Goal: Task Accomplishment & Management: Use online tool/utility

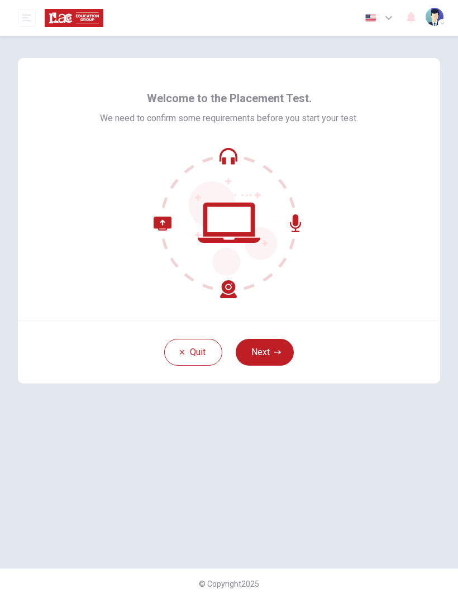
click at [263, 354] on button "Next" at bounding box center [265, 352] width 58 height 27
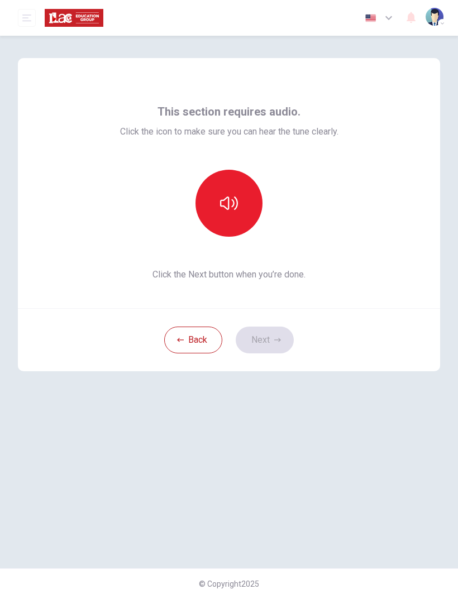
click at [241, 214] on button "button" at bounding box center [228, 203] width 67 height 67
click at [239, 193] on button "button" at bounding box center [228, 203] width 67 height 67
click at [275, 330] on button "Next" at bounding box center [265, 340] width 58 height 27
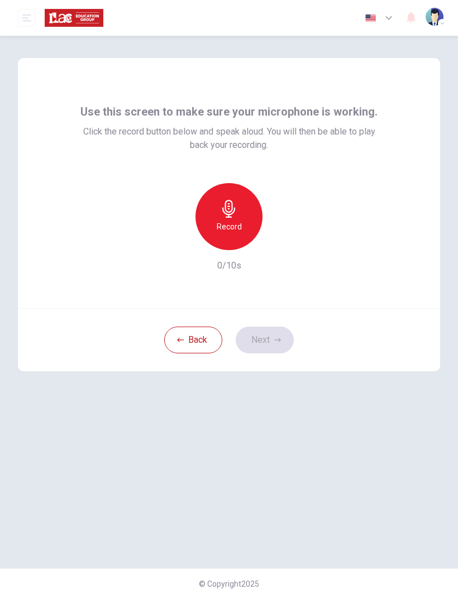
click at [238, 221] on h6 "Record" at bounding box center [229, 226] width 25 height 13
click at [266, 338] on button "Next" at bounding box center [265, 340] width 58 height 27
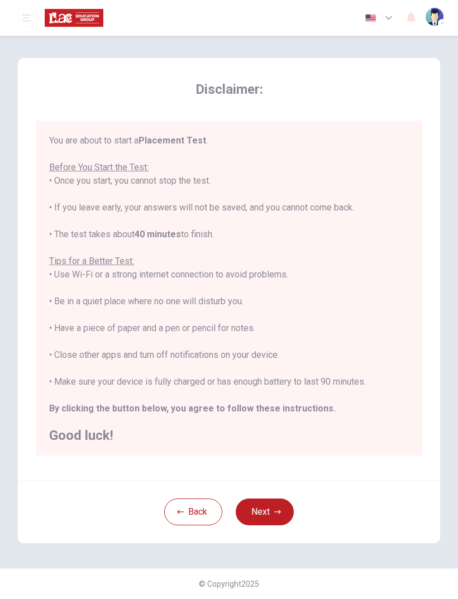
click at [272, 514] on button "Next" at bounding box center [265, 512] width 58 height 27
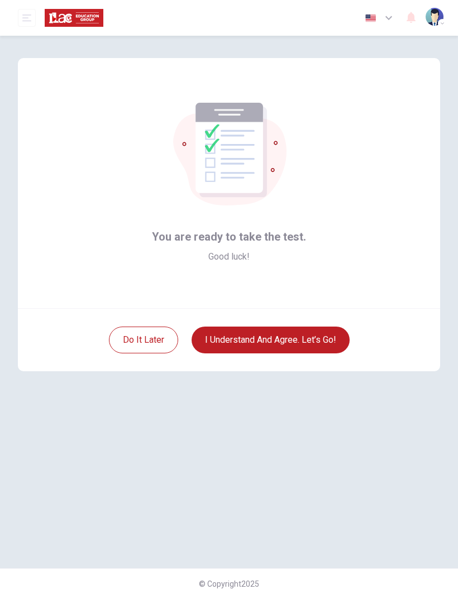
click at [322, 335] on button "I understand and agree. Let’s go!" at bounding box center [270, 340] width 158 height 27
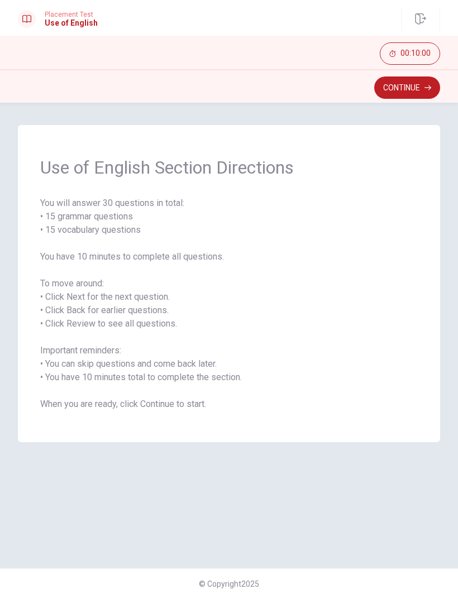
click at [409, 95] on button "Continue" at bounding box center [407, 87] width 66 height 22
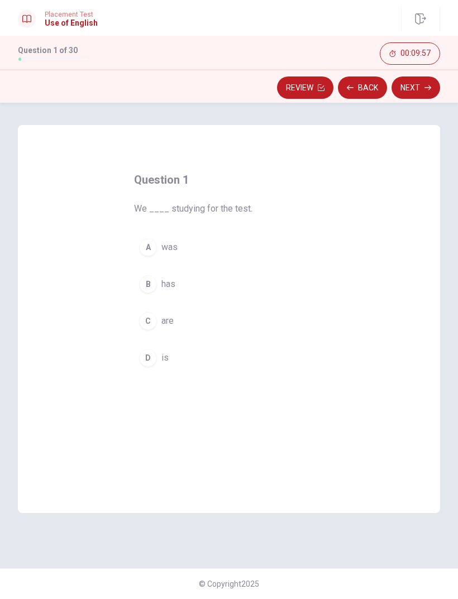
click at [151, 333] on button "C are" at bounding box center [229, 321] width 190 height 28
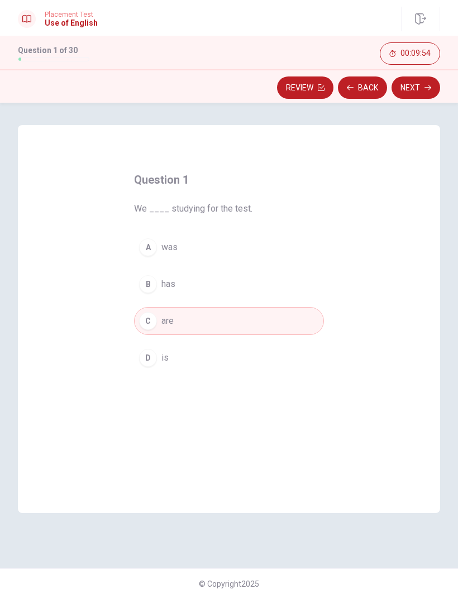
click at [419, 93] on button "Next" at bounding box center [415, 87] width 49 height 22
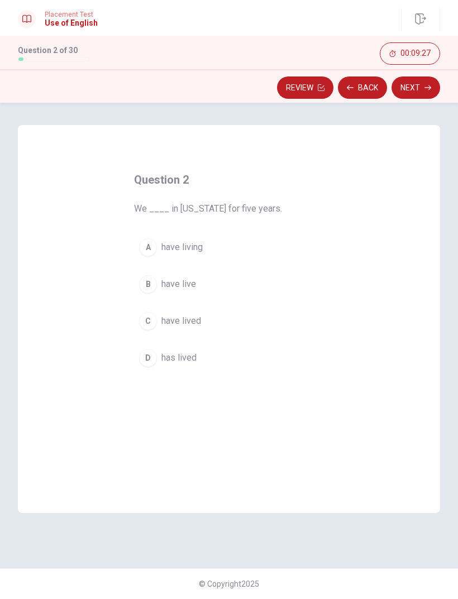
click at [152, 360] on div "D" at bounding box center [148, 358] width 18 height 18
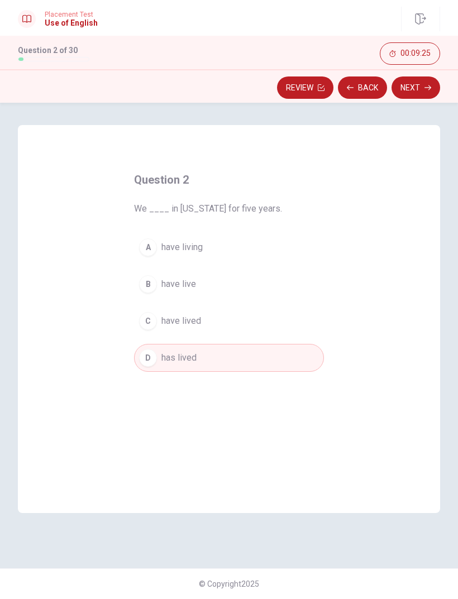
click at [423, 93] on button "Next" at bounding box center [415, 87] width 49 height 22
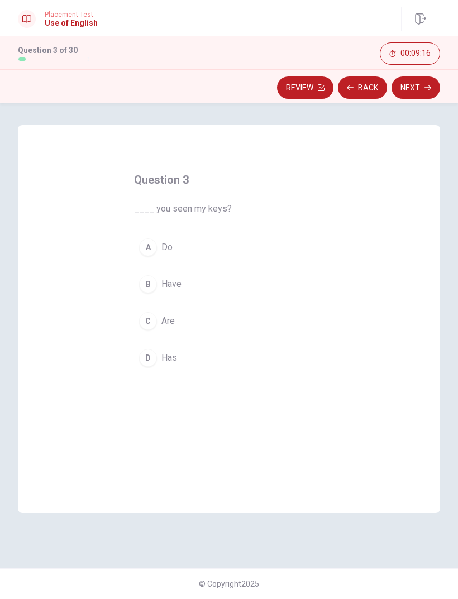
click at [150, 254] on div "A" at bounding box center [148, 247] width 18 height 18
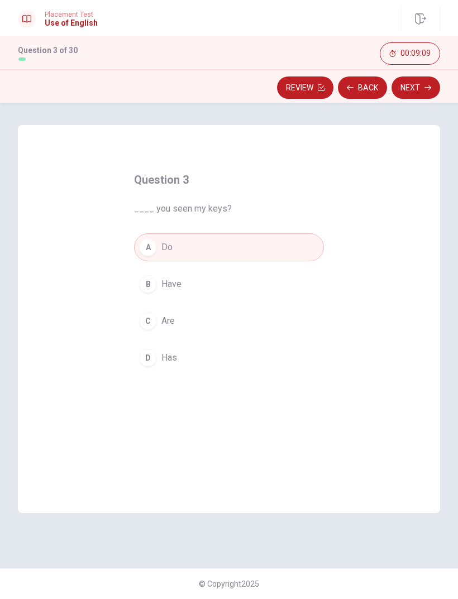
click at [423, 87] on button "Next" at bounding box center [415, 87] width 49 height 22
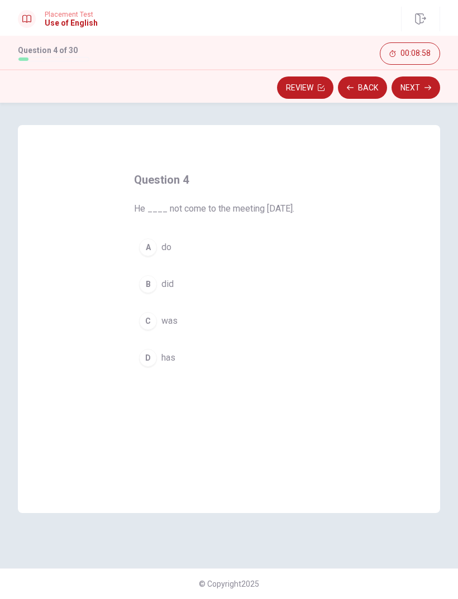
click at [147, 291] on div "B" at bounding box center [148, 284] width 18 height 18
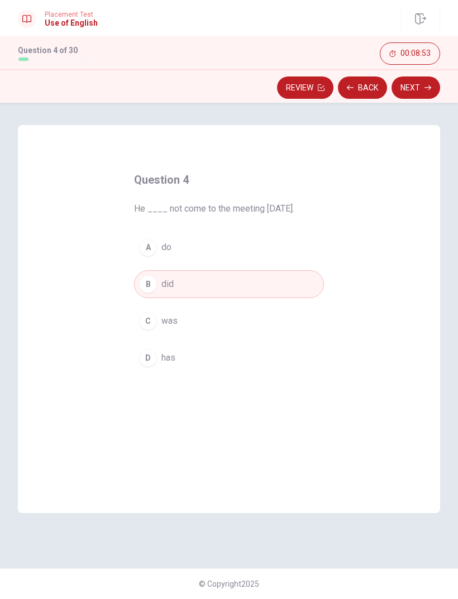
click at [420, 84] on button "Next" at bounding box center [415, 87] width 49 height 22
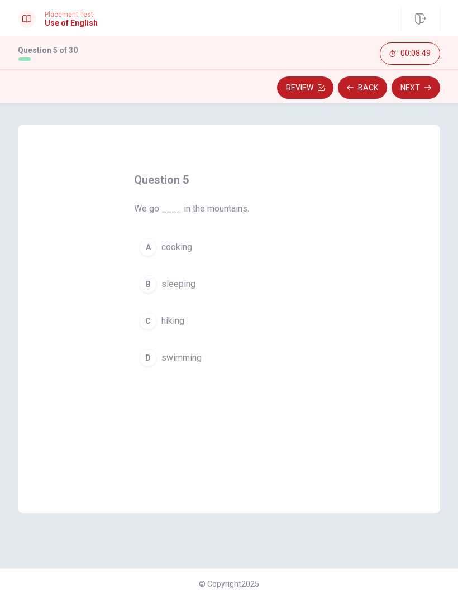
click at [143, 284] on div "B" at bounding box center [148, 284] width 18 height 18
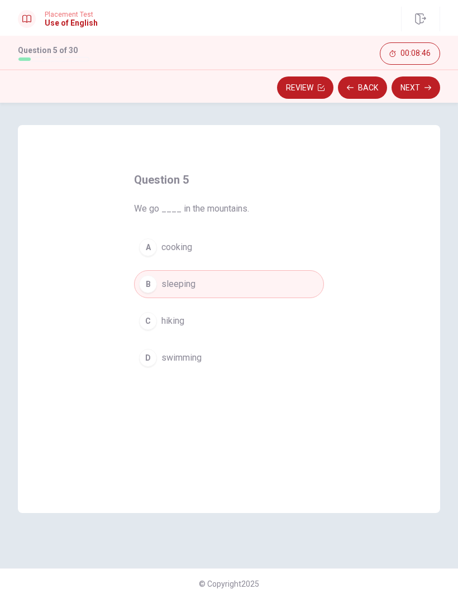
click at [151, 321] on div "C" at bounding box center [148, 321] width 18 height 18
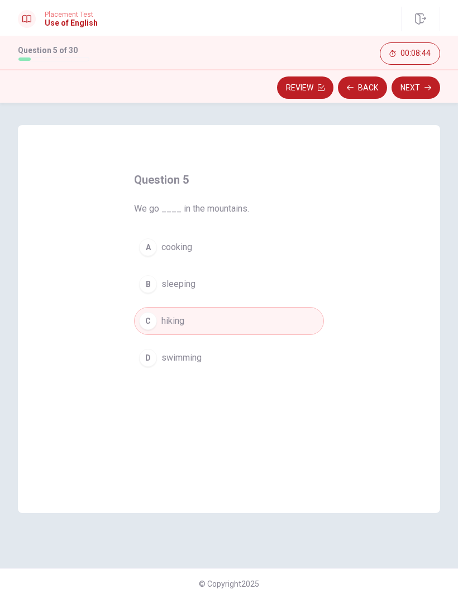
click at [147, 285] on div "B" at bounding box center [148, 284] width 18 height 18
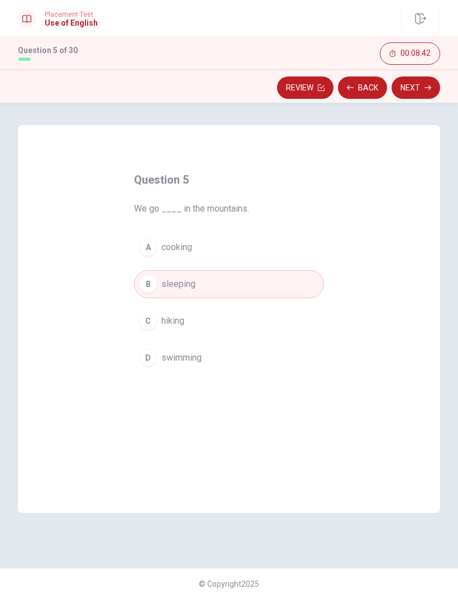
click at [146, 320] on div "C" at bounding box center [148, 321] width 18 height 18
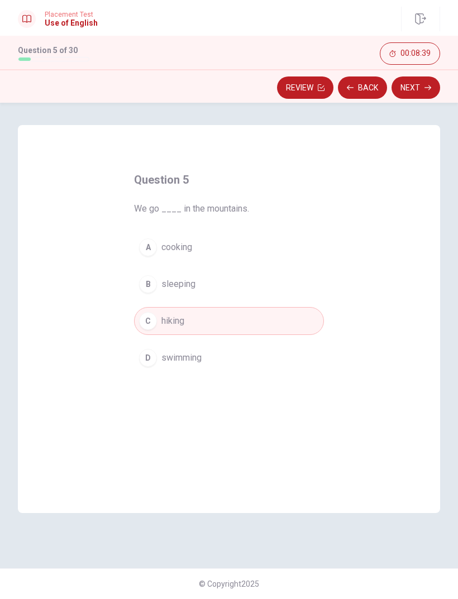
click at [418, 92] on button "Next" at bounding box center [415, 87] width 49 height 22
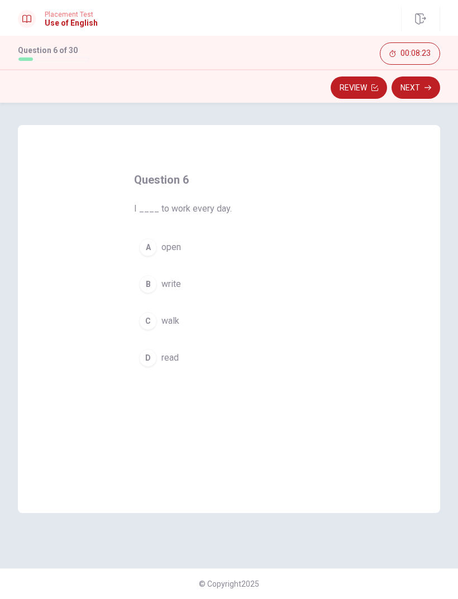
click at [145, 320] on div "C" at bounding box center [148, 321] width 18 height 18
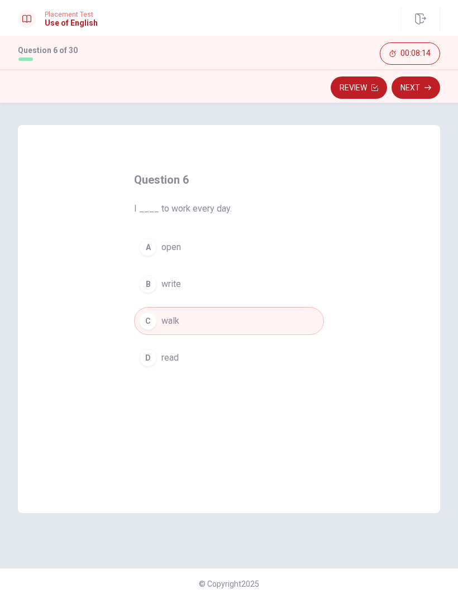
click at [422, 89] on button "Next" at bounding box center [415, 87] width 49 height 22
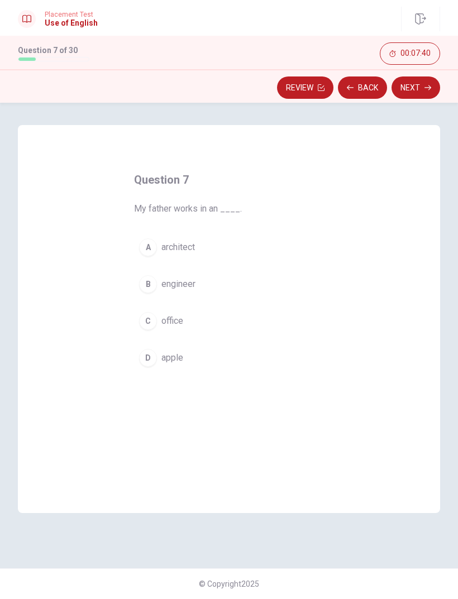
click at [150, 323] on div "C" at bounding box center [148, 321] width 18 height 18
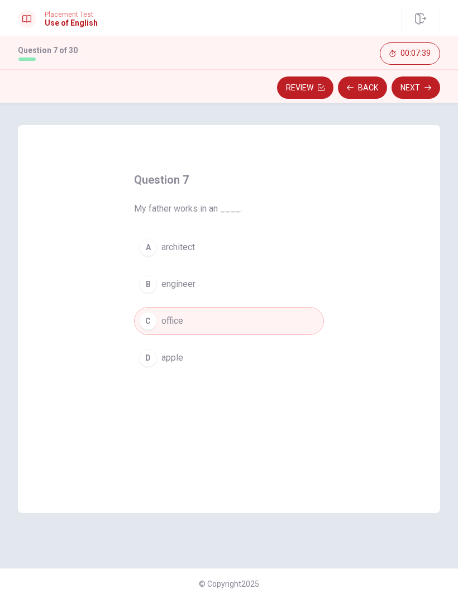
click at [426, 91] on button "Next" at bounding box center [415, 87] width 49 height 22
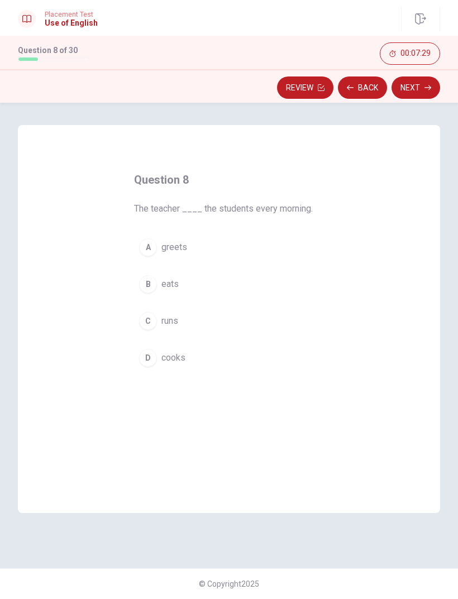
click at [147, 243] on div "A" at bounding box center [148, 247] width 18 height 18
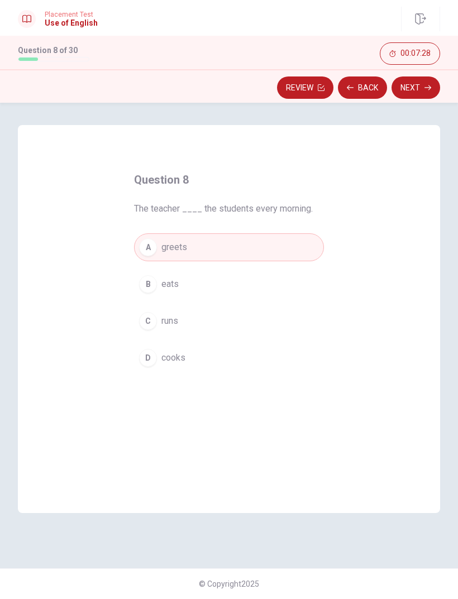
click at [423, 97] on button "Next" at bounding box center [415, 87] width 49 height 22
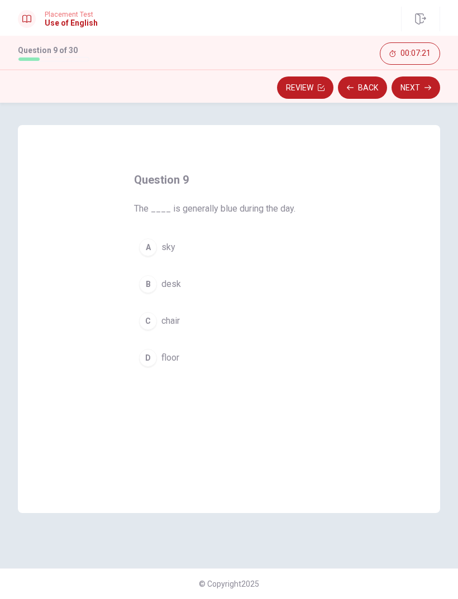
click at [143, 251] on div "A" at bounding box center [148, 247] width 18 height 18
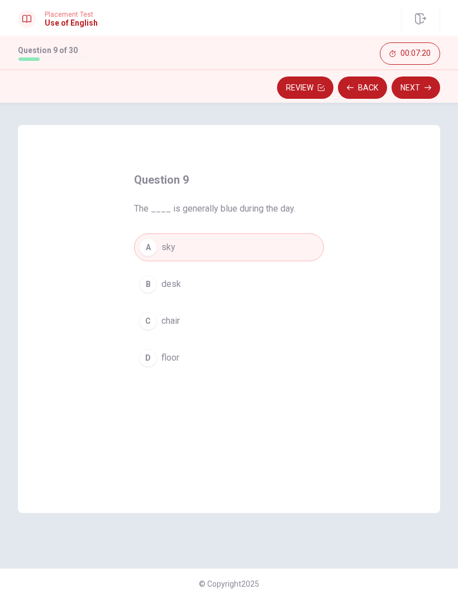
click at [428, 88] on icon "button" at bounding box center [427, 87] width 7 height 5
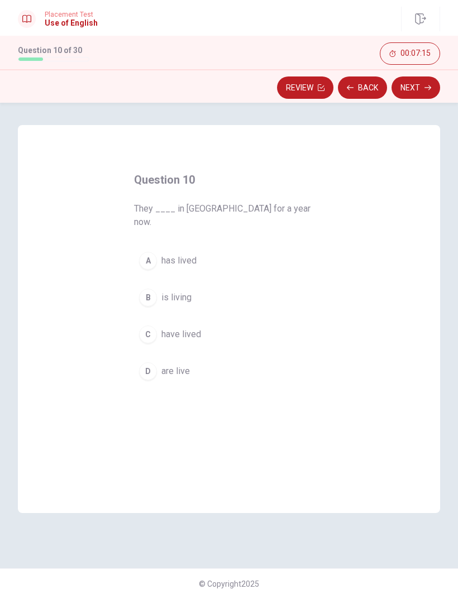
click at [151, 328] on div "C" at bounding box center [148, 334] width 18 height 18
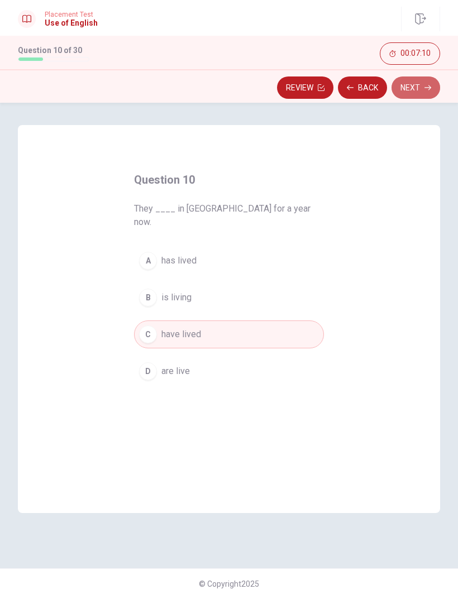
click at [423, 89] on button "Next" at bounding box center [415, 87] width 49 height 22
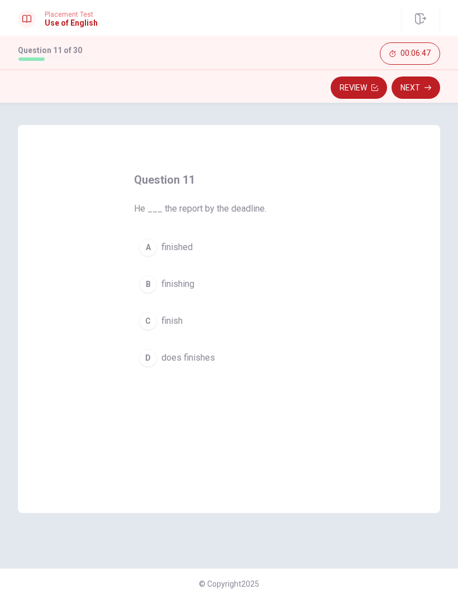
click at [148, 353] on div "D" at bounding box center [148, 358] width 18 height 18
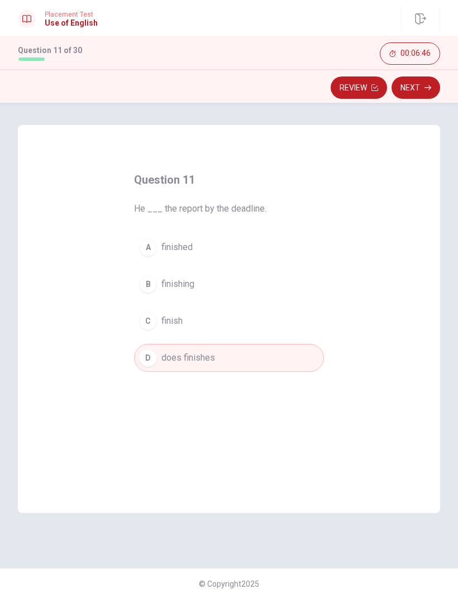
click at [430, 93] on button "Next" at bounding box center [415, 87] width 49 height 22
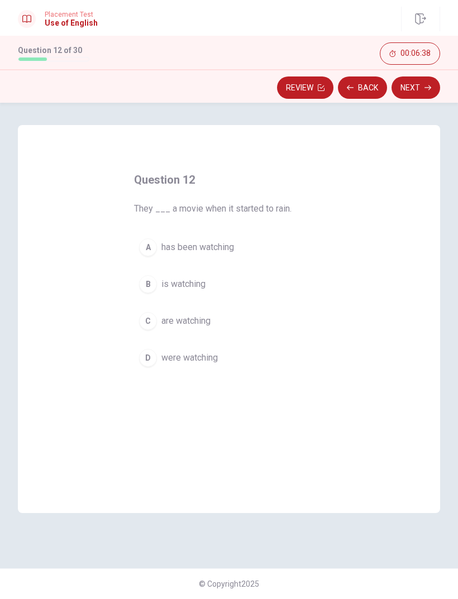
click at [147, 327] on div "C" at bounding box center [148, 321] width 18 height 18
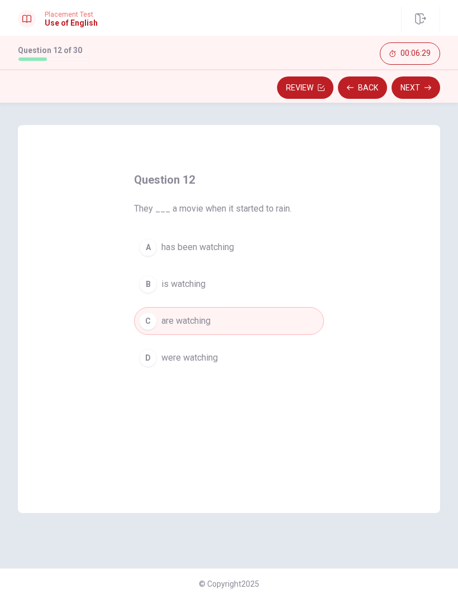
click at [424, 92] on button "Next" at bounding box center [415, 87] width 49 height 22
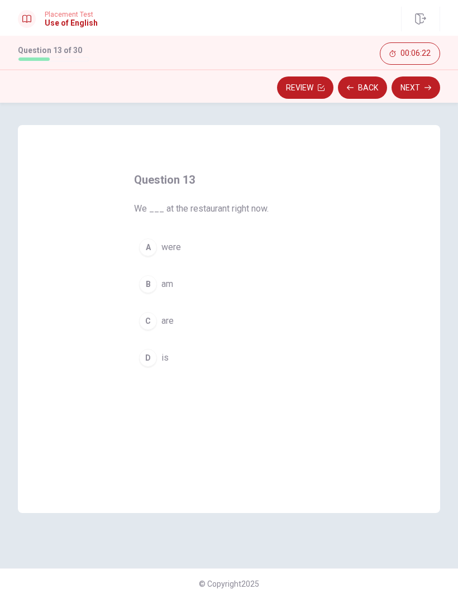
click at [143, 319] on div "C" at bounding box center [148, 321] width 18 height 18
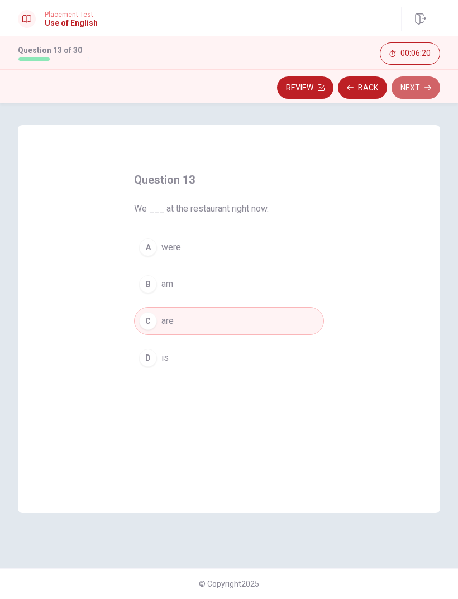
click at [427, 94] on button "Next" at bounding box center [415, 87] width 49 height 22
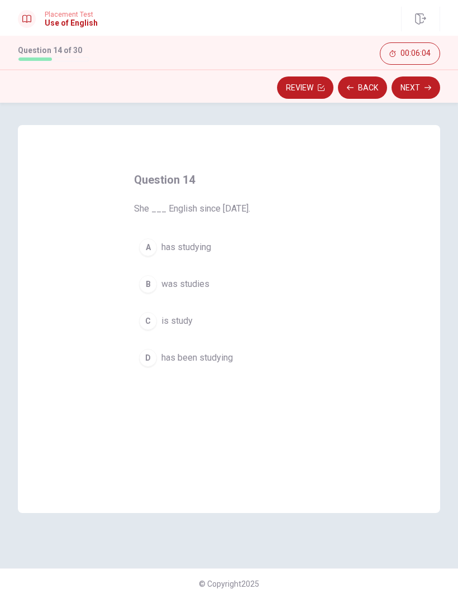
click at [141, 360] on div "D" at bounding box center [148, 358] width 18 height 18
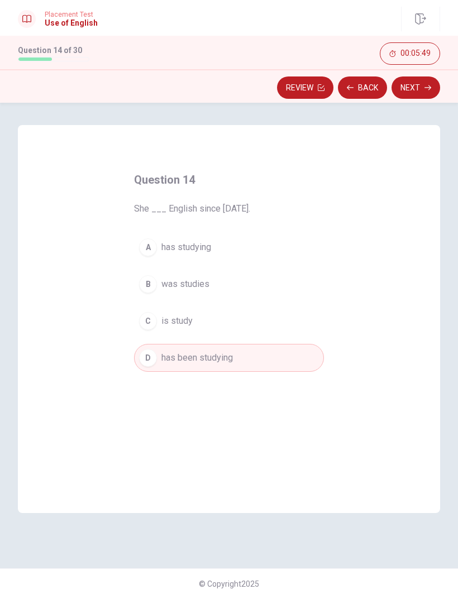
click at [146, 329] on div "C" at bounding box center [148, 321] width 18 height 18
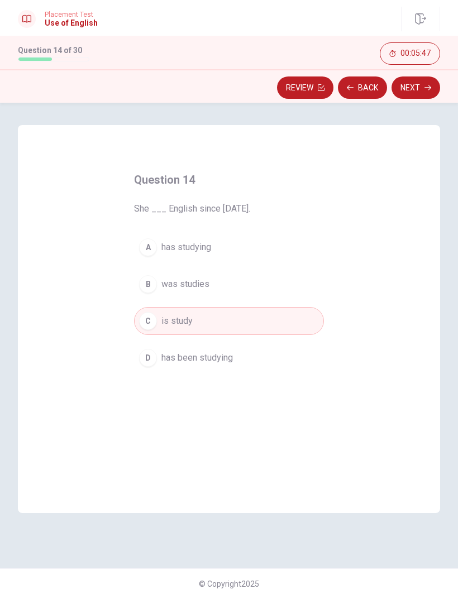
click at [424, 90] on button "Next" at bounding box center [415, 87] width 49 height 22
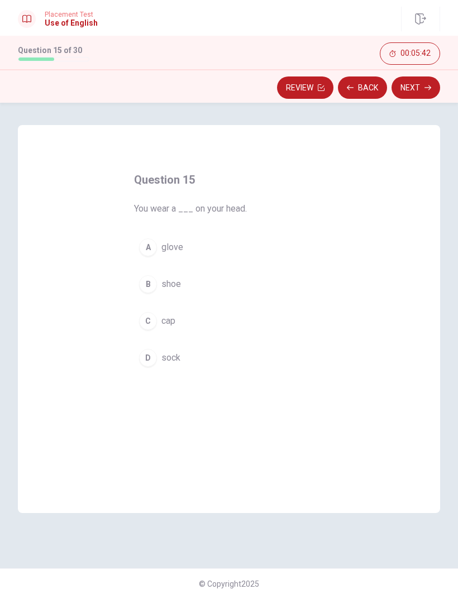
click at [149, 334] on button "C cap" at bounding box center [229, 321] width 190 height 28
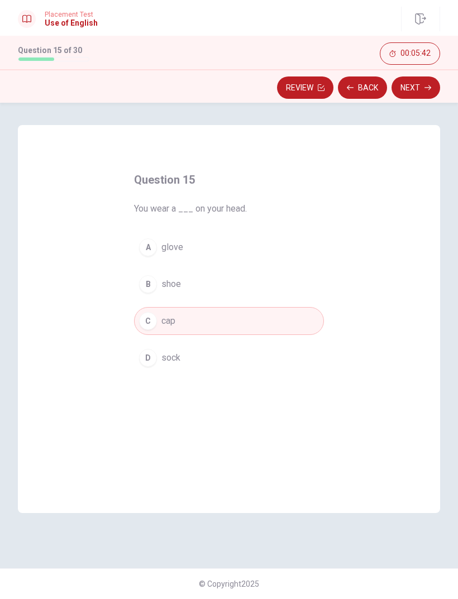
click at [419, 92] on button "Next" at bounding box center [415, 87] width 49 height 22
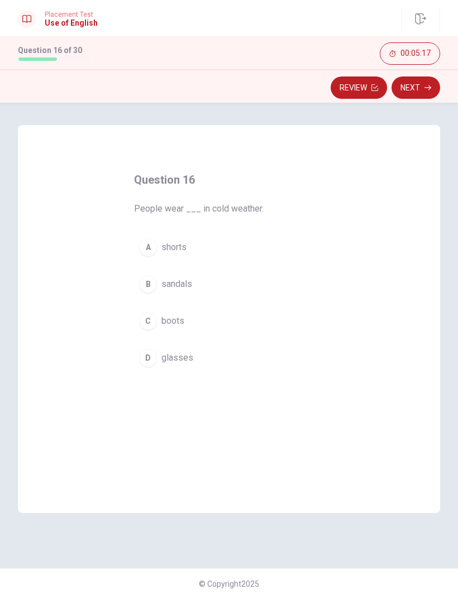
click at [139, 320] on div "C" at bounding box center [148, 321] width 18 height 18
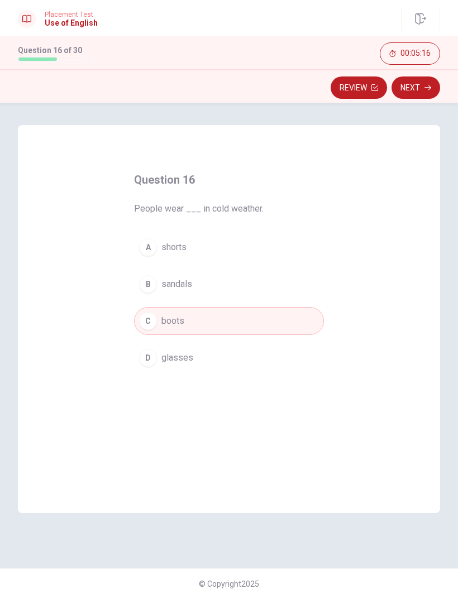
click at [411, 97] on button "Next" at bounding box center [415, 87] width 49 height 22
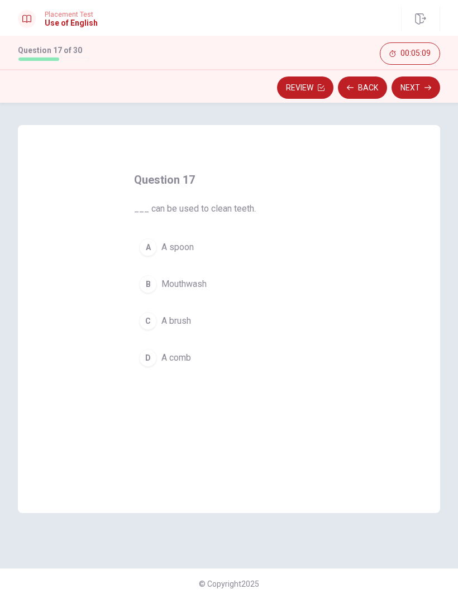
click at [147, 332] on button "C A brush" at bounding box center [229, 321] width 190 height 28
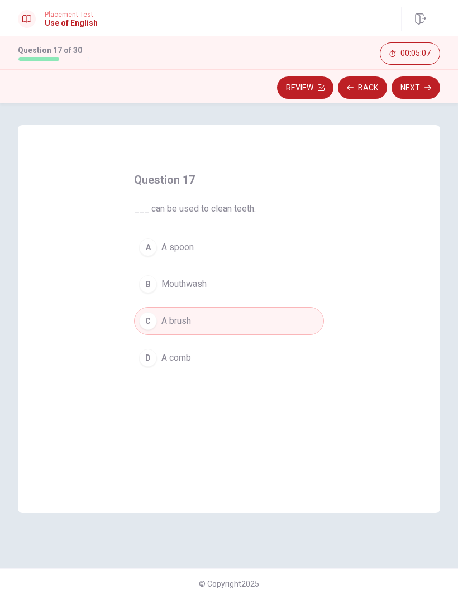
click at [414, 98] on button "Next" at bounding box center [415, 87] width 49 height 22
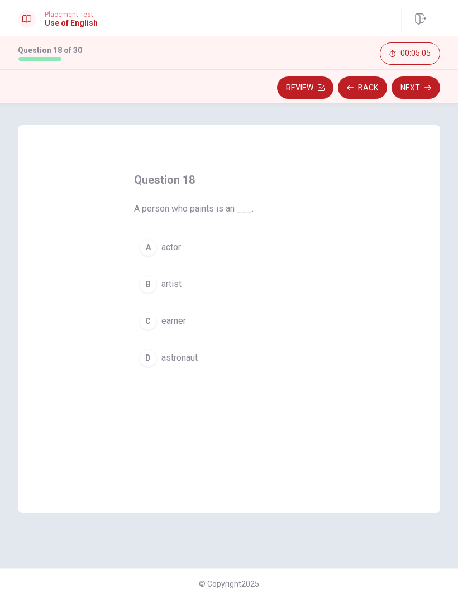
click at [148, 289] on div "B" at bounding box center [148, 284] width 18 height 18
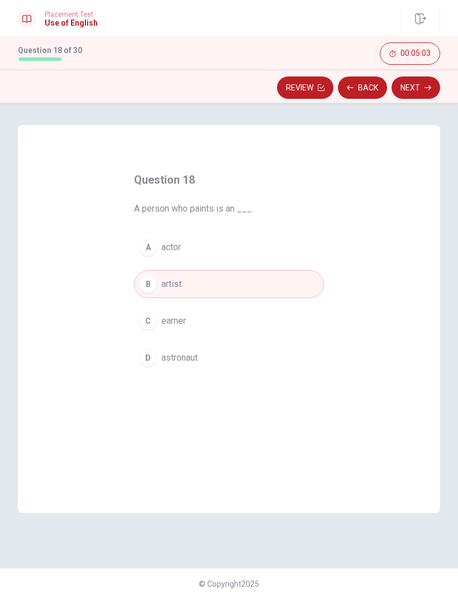
click at [424, 98] on button "Next" at bounding box center [415, 87] width 49 height 22
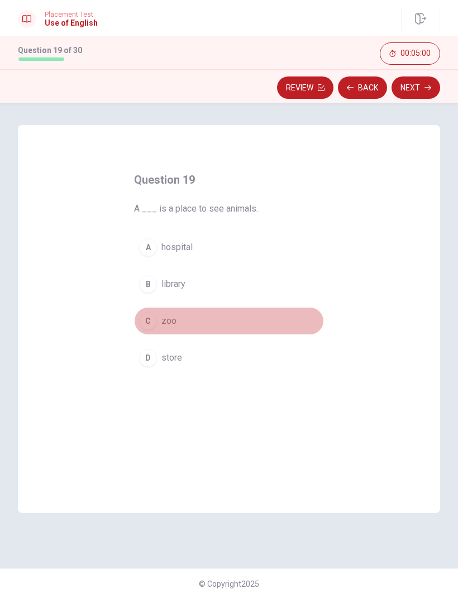
click at [152, 324] on div "C" at bounding box center [148, 321] width 18 height 18
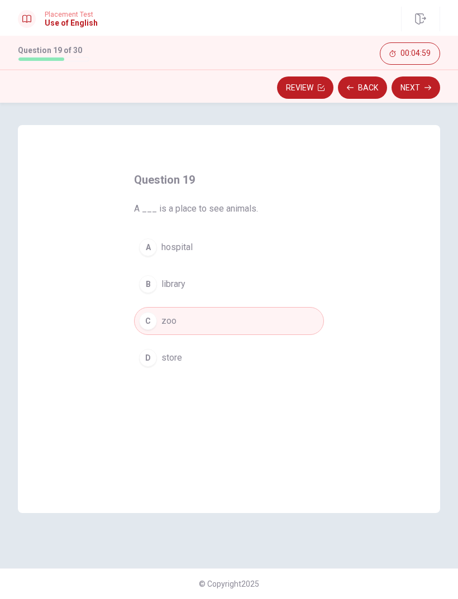
click at [423, 95] on button "Next" at bounding box center [415, 87] width 49 height 22
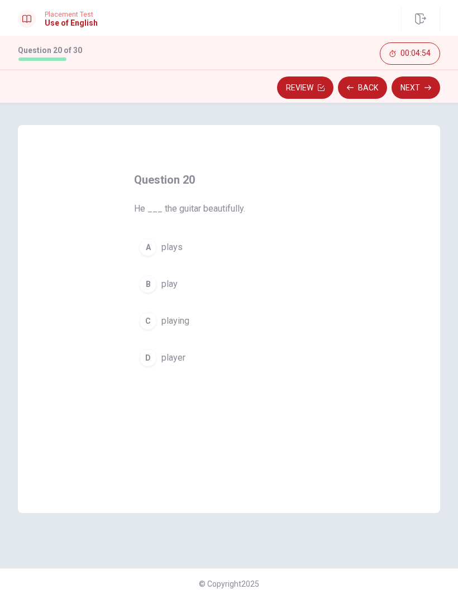
click at [144, 247] on div "A" at bounding box center [148, 247] width 18 height 18
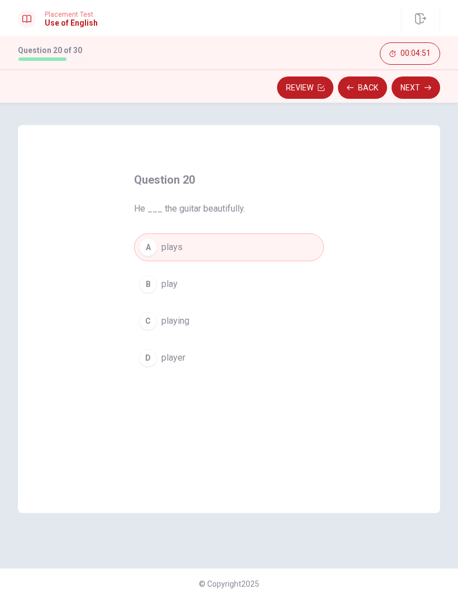
click at [420, 94] on button "Next" at bounding box center [415, 87] width 49 height 22
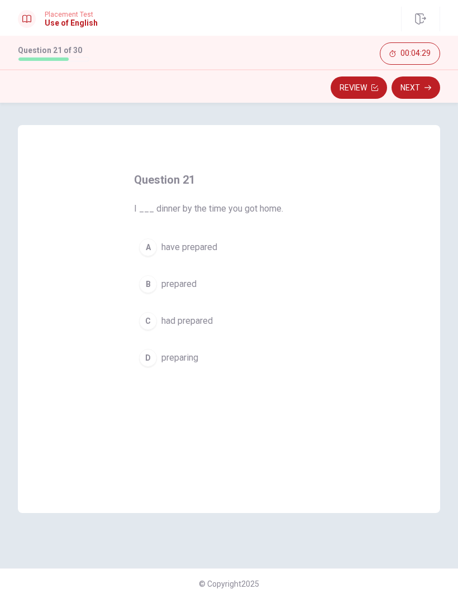
click at [142, 287] on div "B" at bounding box center [148, 284] width 18 height 18
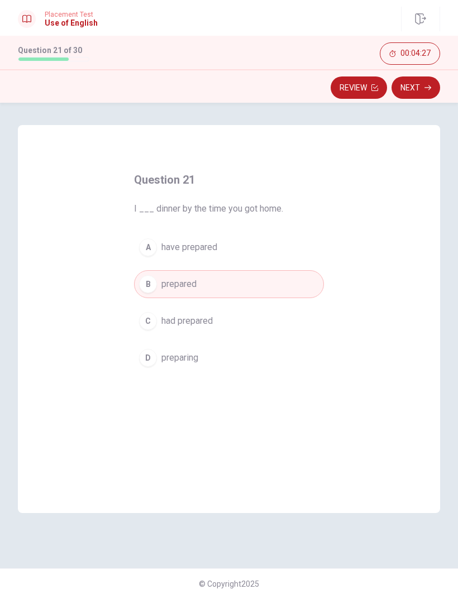
click at [419, 97] on button "Next" at bounding box center [415, 87] width 49 height 22
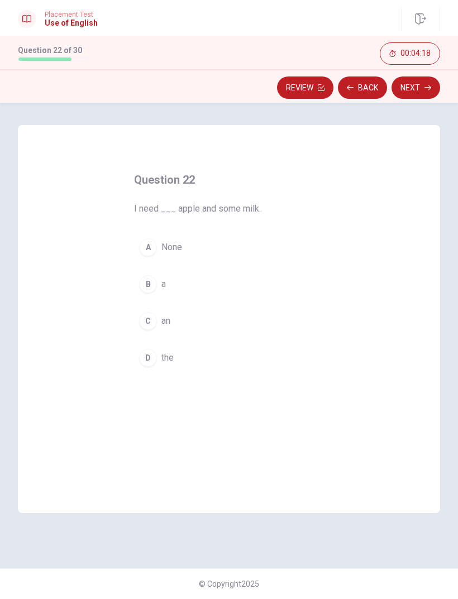
click at [148, 332] on button "C an" at bounding box center [229, 321] width 190 height 28
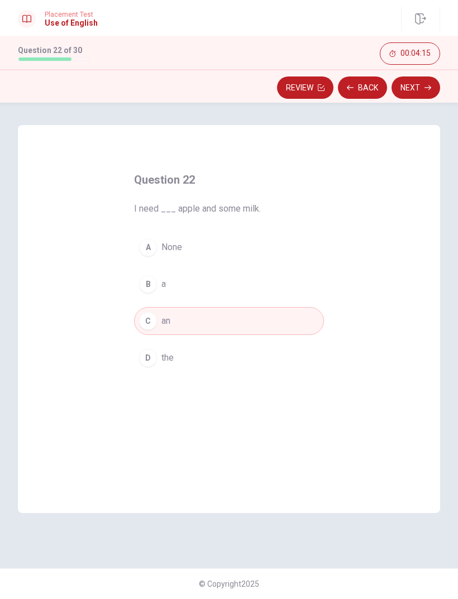
click at [427, 105] on div "Question 22 I need ___ apple and some milk. A None B a C an D the © Copyright 2…" at bounding box center [229, 351] width 458 height 496
click at [427, 104] on div "Question 22 I need ___ apple and some milk. A None B a C an D the © Copyright 2…" at bounding box center [229, 351] width 458 height 496
click at [413, 92] on button "Next" at bounding box center [415, 87] width 49 height 22
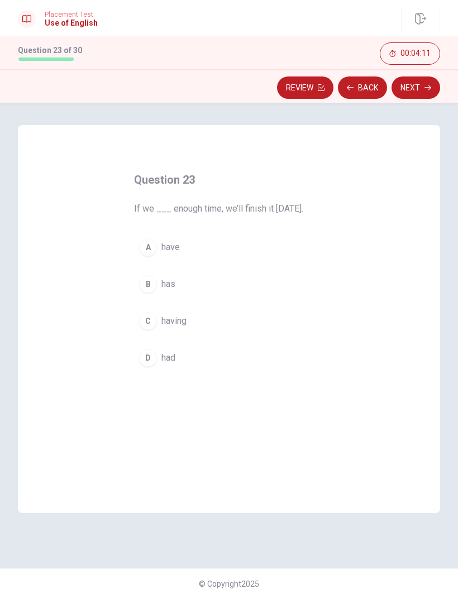
click at [361, 93] on button "Back" at bounding box center [362, 87] width 49 height 22
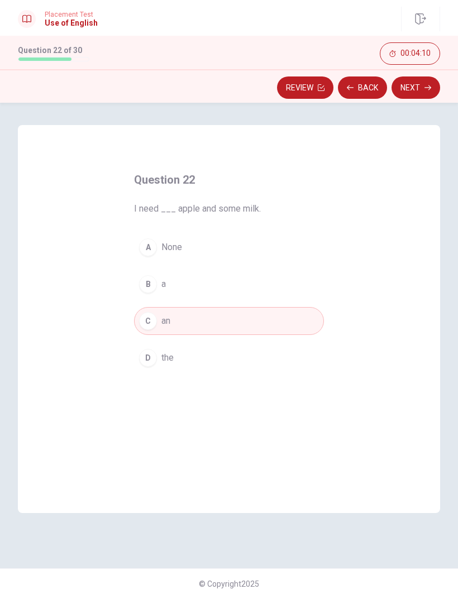
click at [421, 97] on button "Next" at bounding box center [415, 87] width 49 height 22
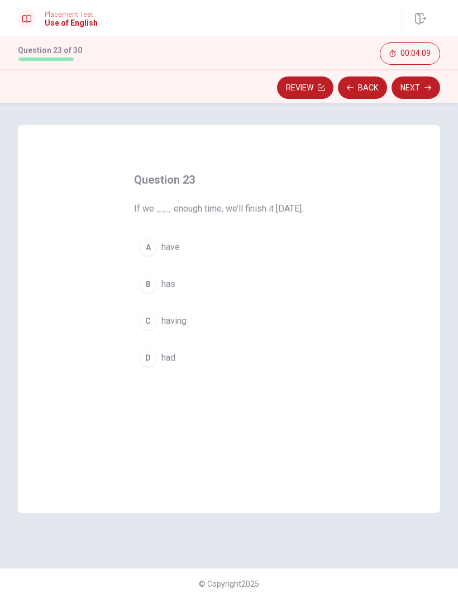
click at [363, 95] on button "Back" at bounding box center [362, 87] width 49 height 22
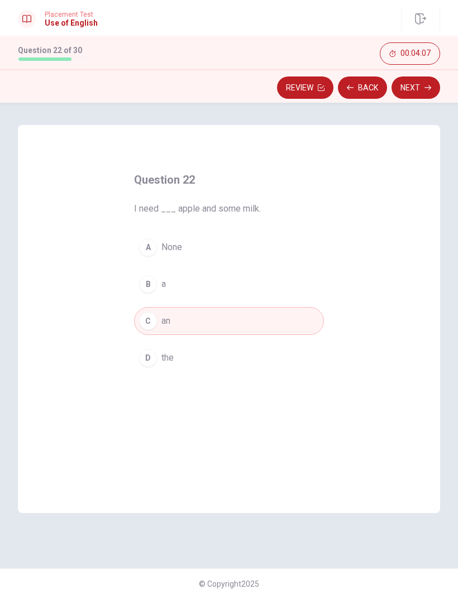
click at [144, 283] on div "B" at bounding box center [148, 284] width 18 height 18
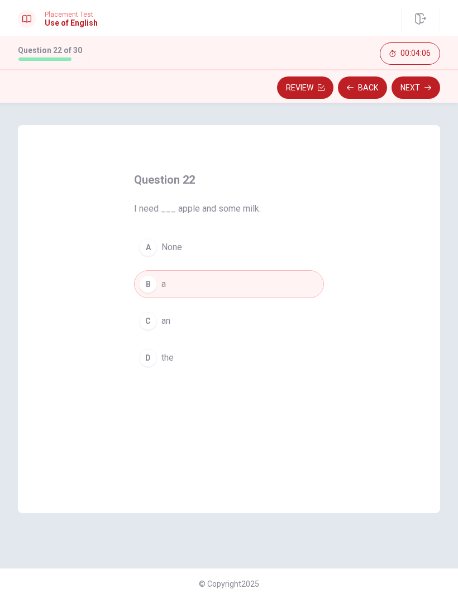
click at [419, 88] on button "Next" at bounding box center [415, 87] width 49 height 22
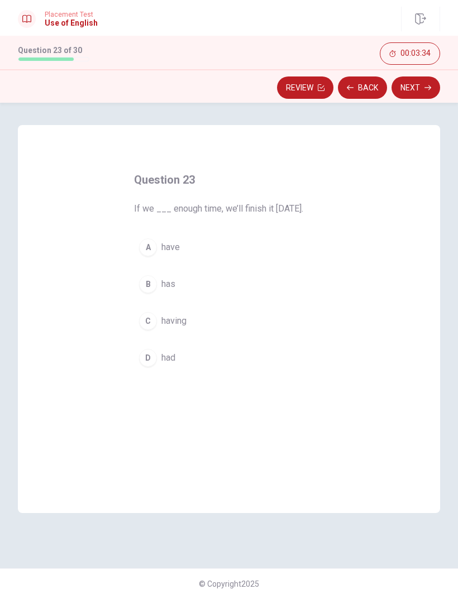
click at [150, 233] on button "A have" at bounding box center [229, 247] width 190 height 28
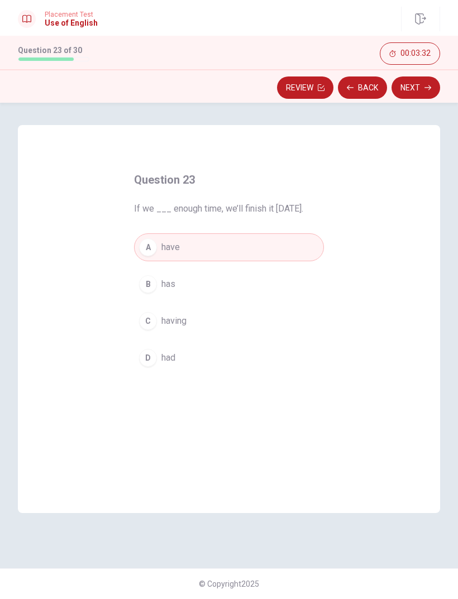
click at [426, 90] on icon "button" at bounding box center [427, 87] width 7 height 7
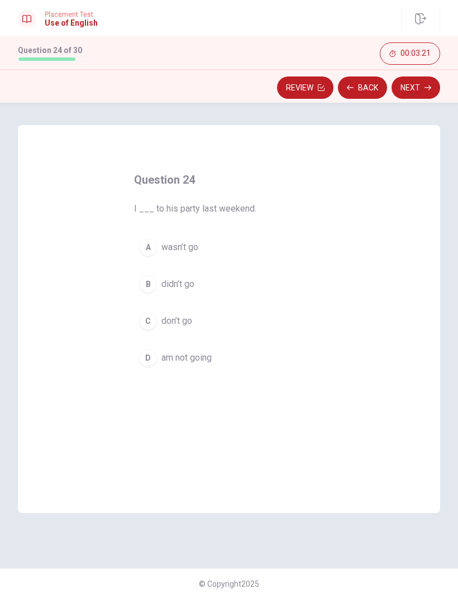
click at [147, 287] on div "B" at bounding box center [148, 284] width 18 height 18
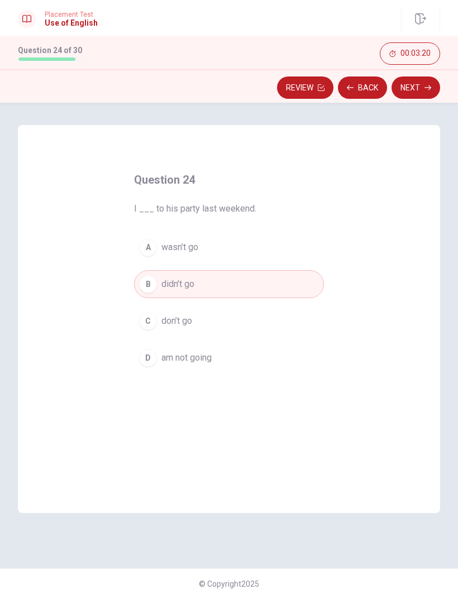
click at [421, 88] on button "Next" at bounding box center [415, 87] width 49 height 22
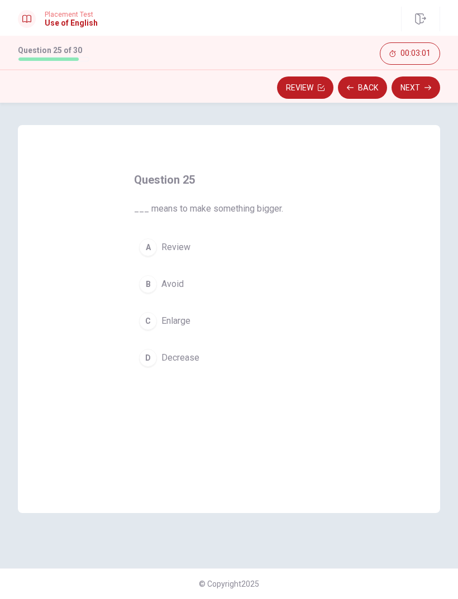
click at [147, 325] on div "C" at bounding box center [148, 321] width 18 height 18
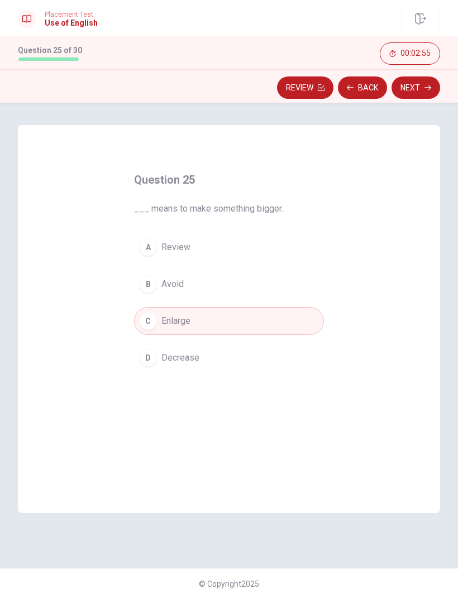
click at [410, 89] on button "Next" at bounding box center [415, 87] width 49 height 22
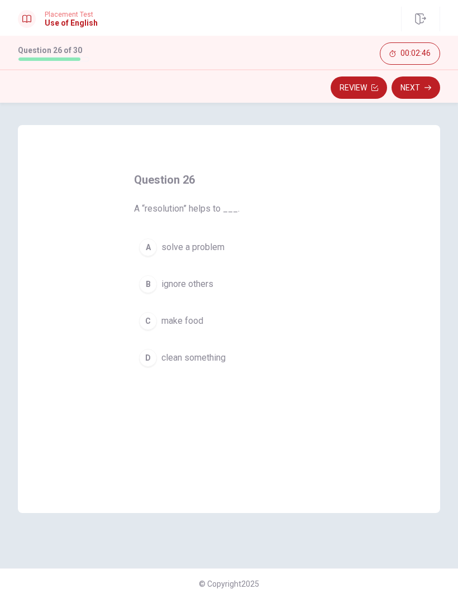
click at [141, 252] on div "A" at bounding box center [148, 247] width 18 height 18
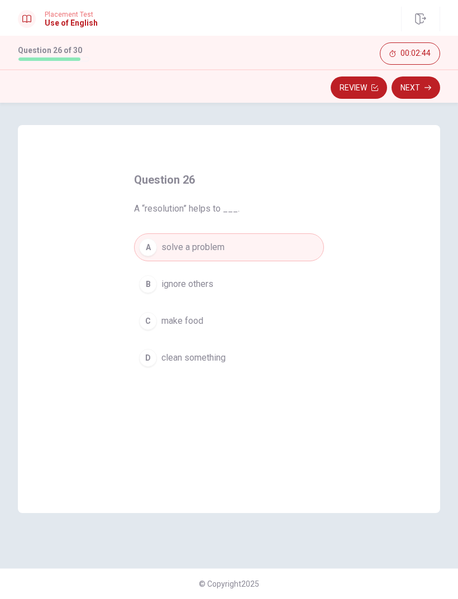
click at [425, 92] on button "Next" at bounding box center [415, 87] width 49 height 22
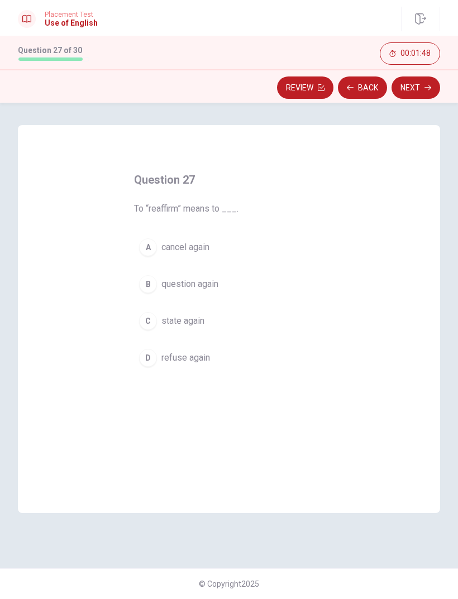
click at [146, 325] on div "C" at bounding box center [148, 321] width 18 height 18
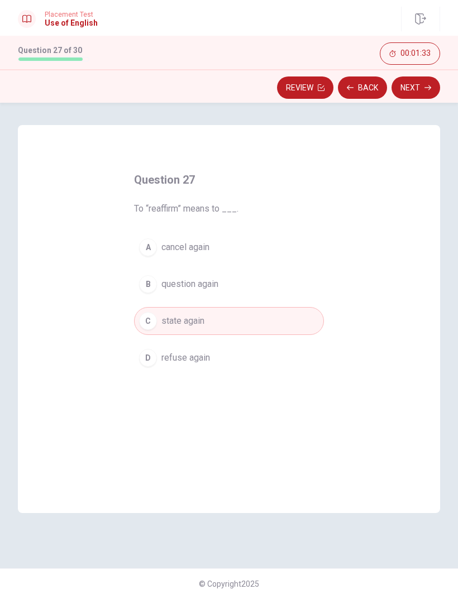
click at [417, 97] on button "Next" at bounding box center [415, 87] width 49 height 22
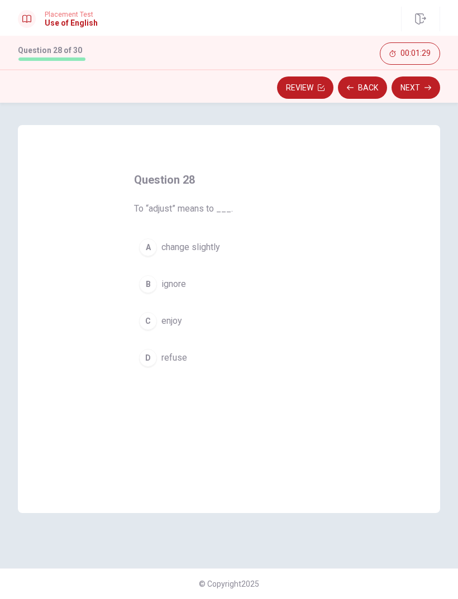
click at [149, 246] on div "A" at bounding box center [148, 247] width 18 height 18
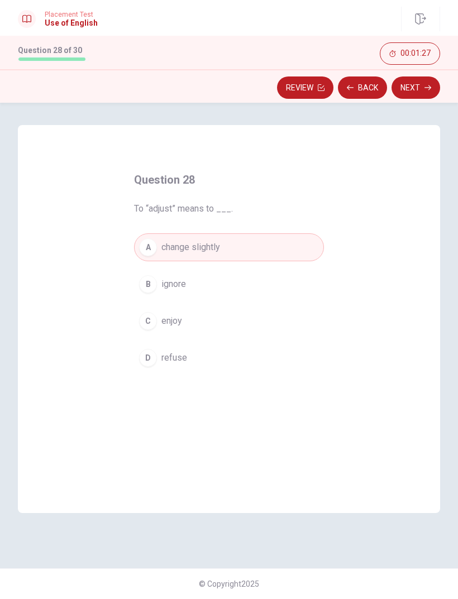
click at [421, 91] on button "Next" at bounding box center [415, 87] width 49 height 22
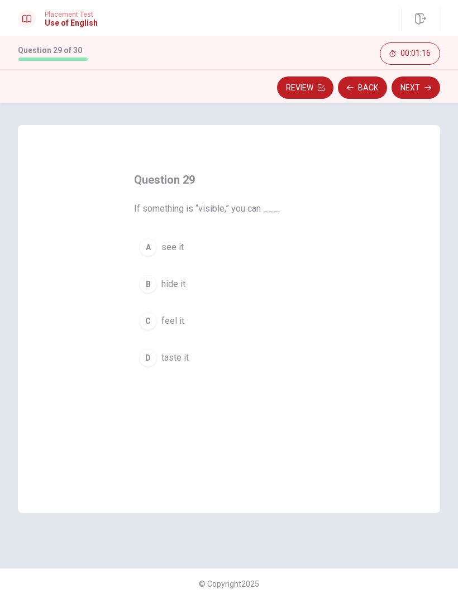
click at [148, 231] on div "Question 29 If something is “visible,” you can ___. A see it B hide it C feel i…" at bounding box center [229, 271] width 234 height 237
click at [151, 237] on button "A see it" at bounding box center [229, 247] width 190 height 28
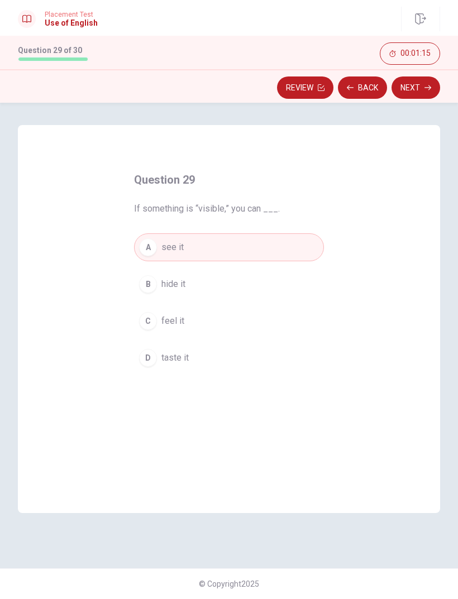
click at [428, 91] on button "Next" at bounding box center [415, 87] width 49 height 22
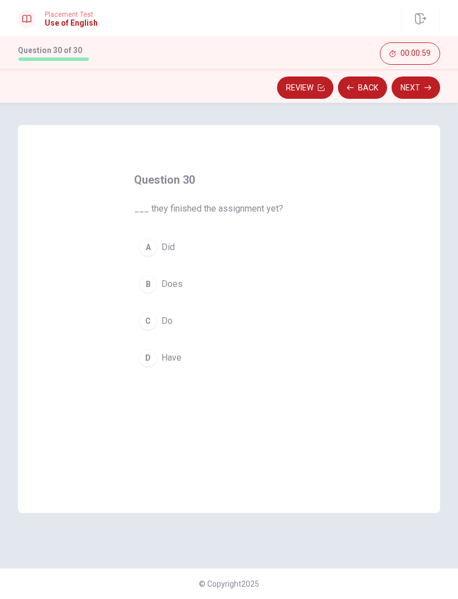
click at [141, 290] on div "B" at bounding box center [148, 284] width 18 height 18
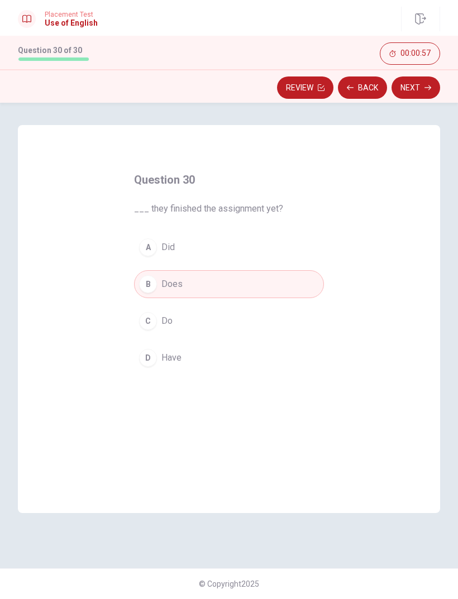
click at [147, 240] on div "A" at bounding box center [148, 247] width 18 height 18
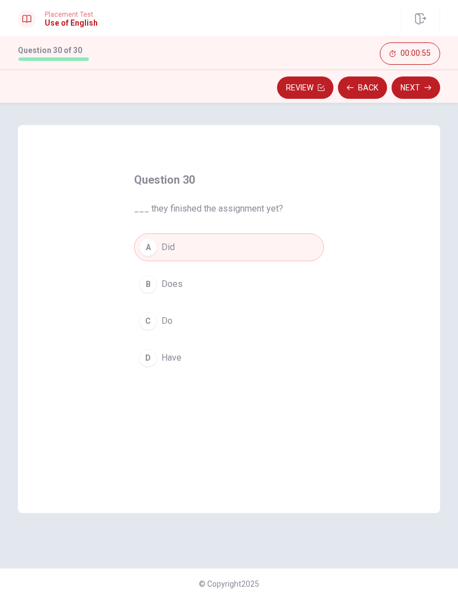
click at [428, 94] on button "Next" at bounding box center [415, 87] width 49 height 22
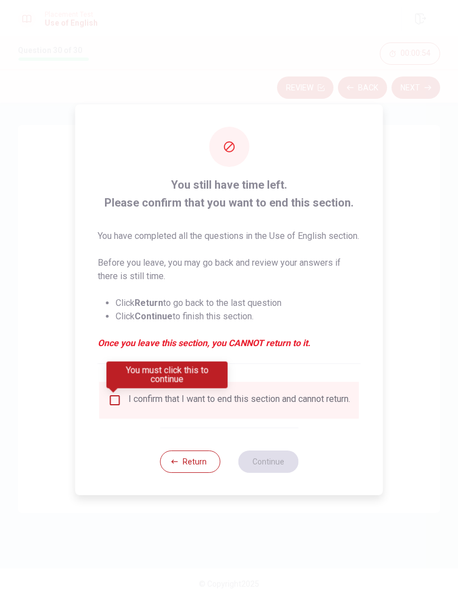
click at [119, 390] on div "You must click this to continue" at bounding box center [167, 379] width 121 height 35
click at [109, 407] on input "You must click this to continue" at bounding box center [114, 400] width 13 height 13
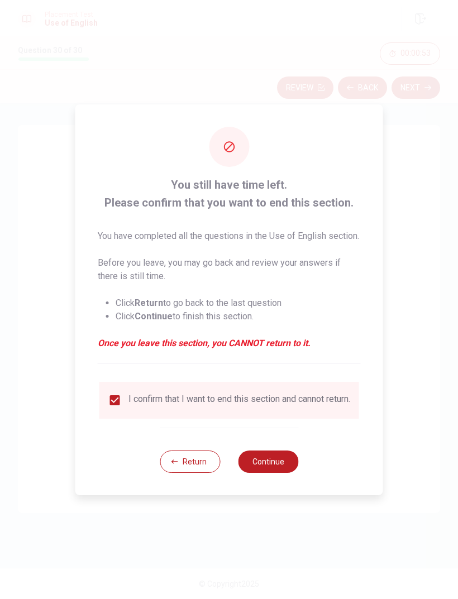
click at [264, 473] on button "Continue" at bounding box center [268, 462] width 60 height 22
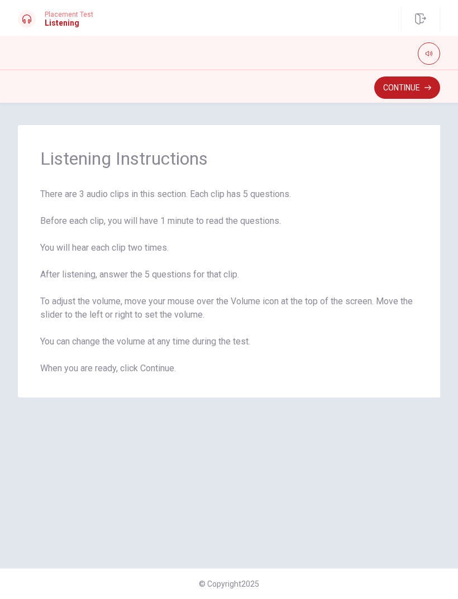
click at [420, 97] on button "Continue" at bounding box center [407, 87] width 66 height 22
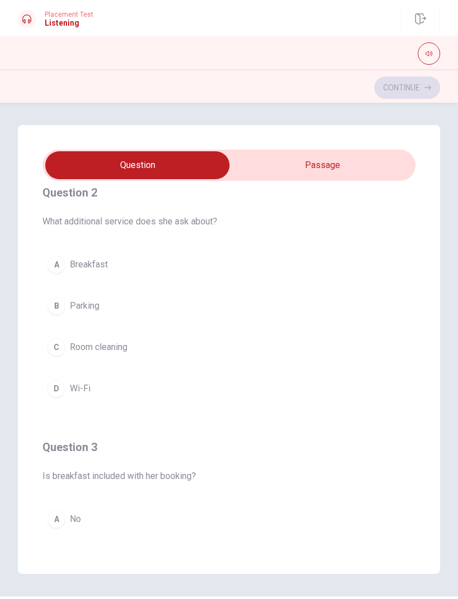
type input "3"
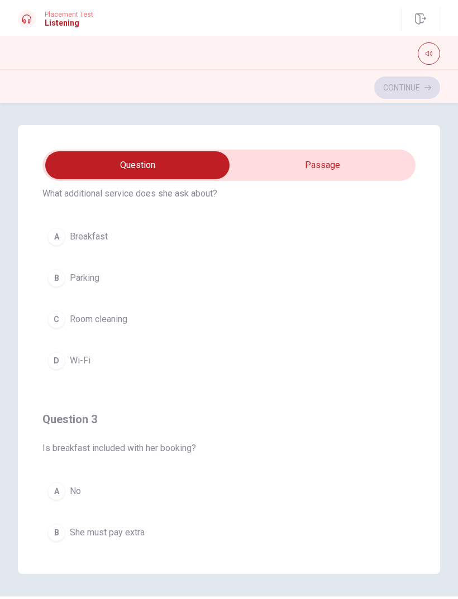
click at [329, 168] on input "checkbox" at bounding box center [137, 165] width 559 height 28
checkbox input "true"
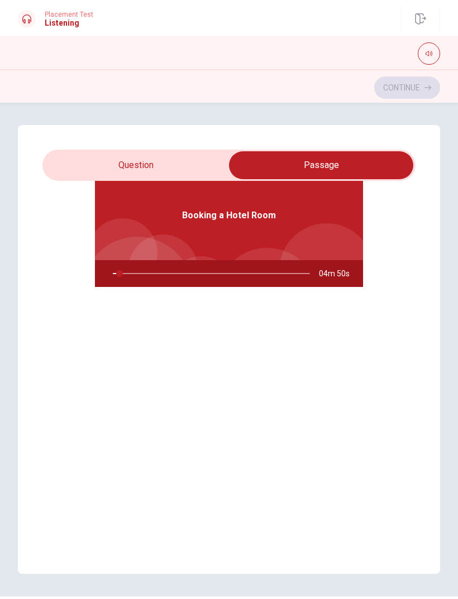
scroll to position [63, 0]
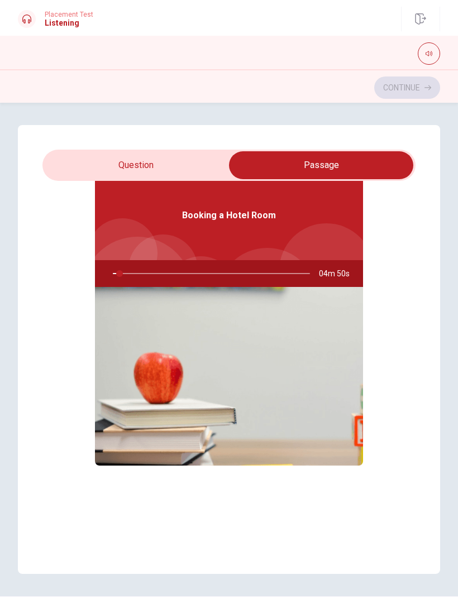
type input "4"
click at [102, 173] on input "checkbox" at bounding box center [320, 165] width 559 height 28
checkbox input "false"
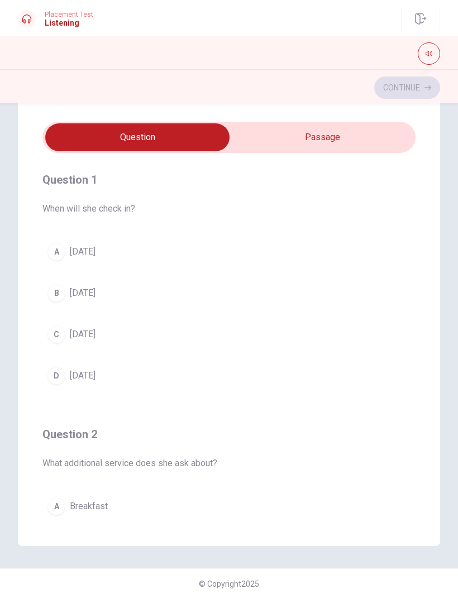
scroll to position [0, 0]
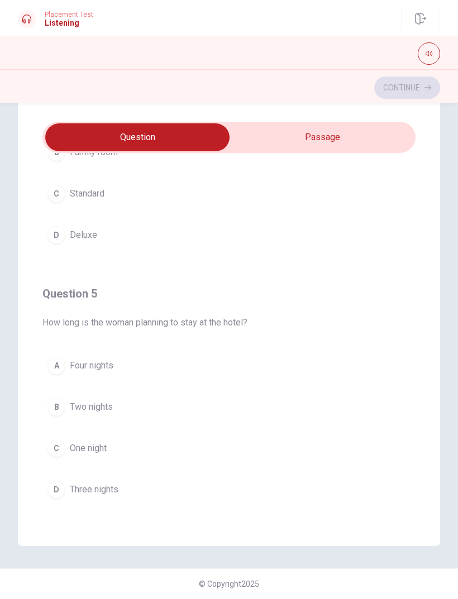
click at [62, 403] on div "B" at bounding box center [56, 407] width 18 height 18
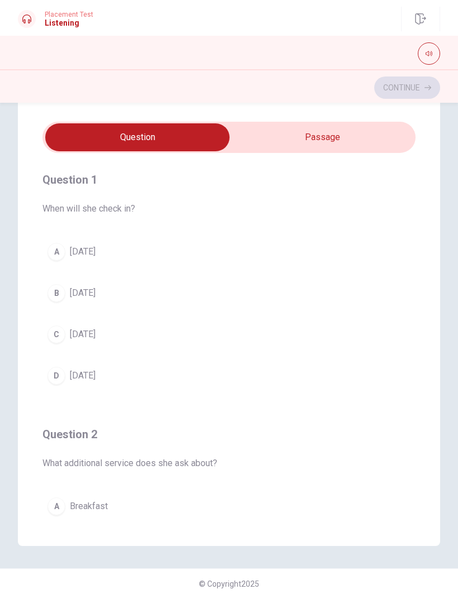
click at [59, 338] on div "C" at bounding box center [56, 334] width 18 height 18
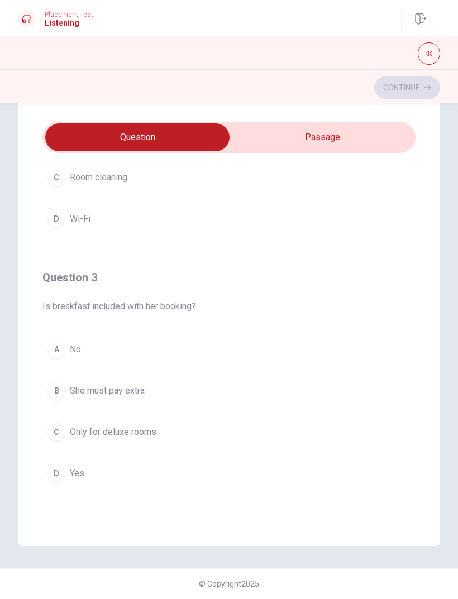
scroll to position [410, 0]
click at [58, 475] on div "D" at bounding box center [56, 475] width 18 height 18
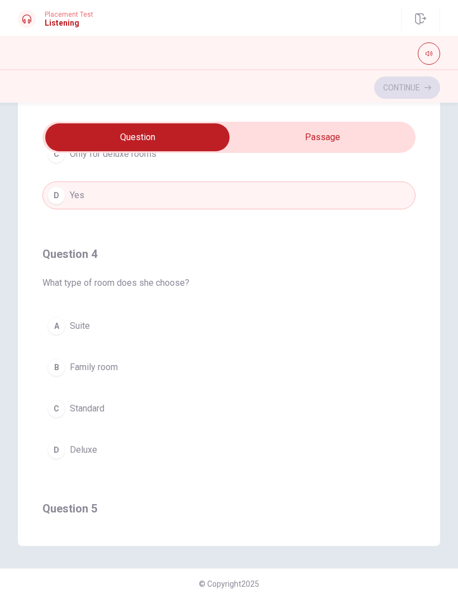
scroll to position [691, 0]
click at [60, 413] on div "C" at bounding box center [56, 407] width 18 height 18
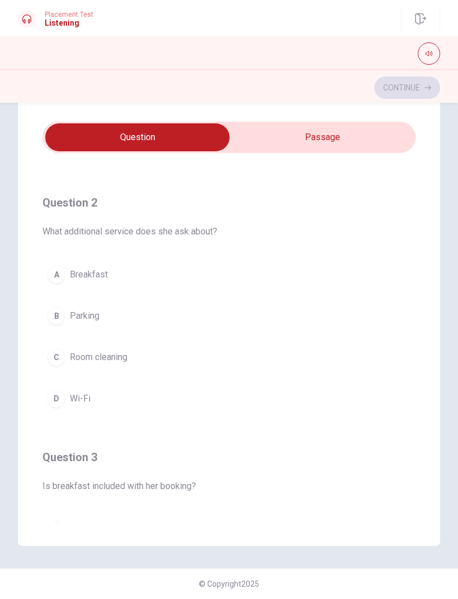
scroll to position [230, 0]
click at [62, 361] on div "C" at bounding box center [56, 359] width 18 height 18
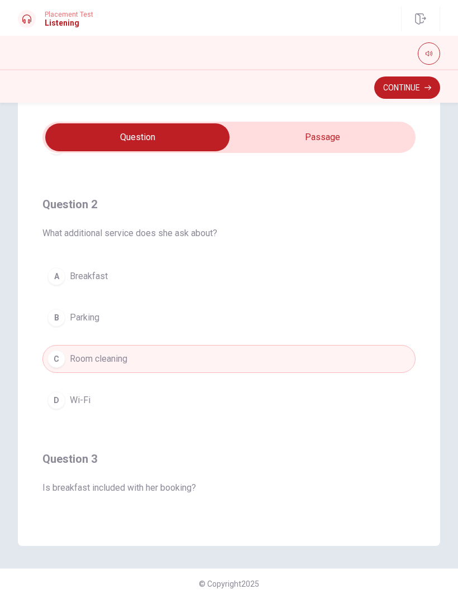
click at [412, 89] on button "Continue" at bounding box center [407, 87] width 66 height 22
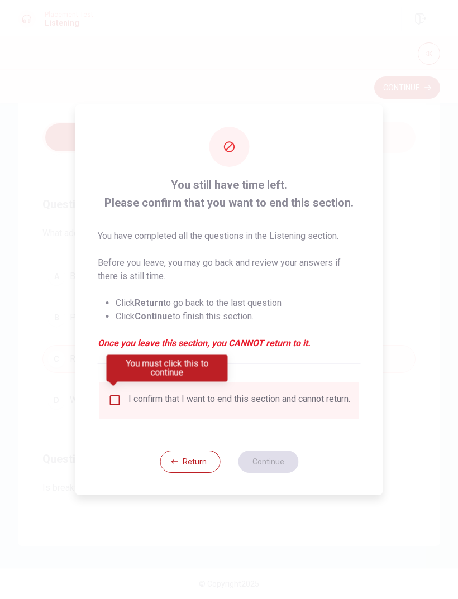
click at [118, 397] on input "You must click this to continue" at bounding box center [114, 400] width 13 height 13
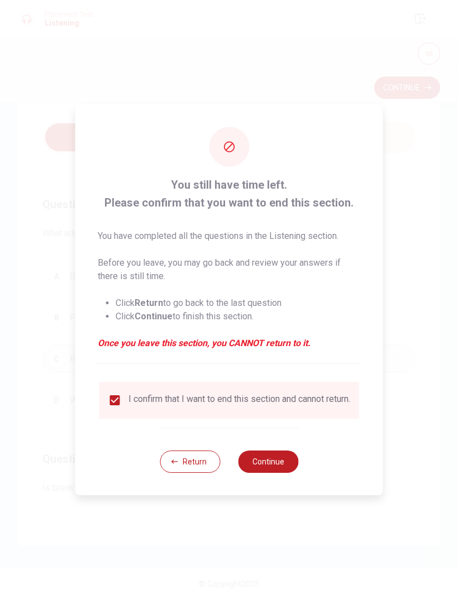
click at [275, 465] on button "Continue" at bounding box center [268, 462] width 60 height 22
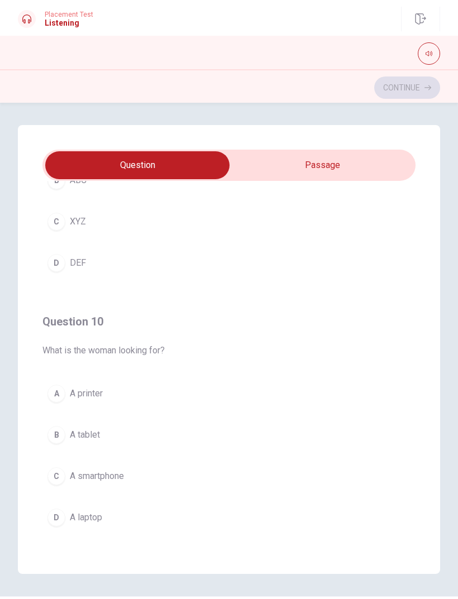
scroll to position [904, 0]
click at [65, 510] on button "D A laptop" at bounding box center [228, 518] width 373 height 28
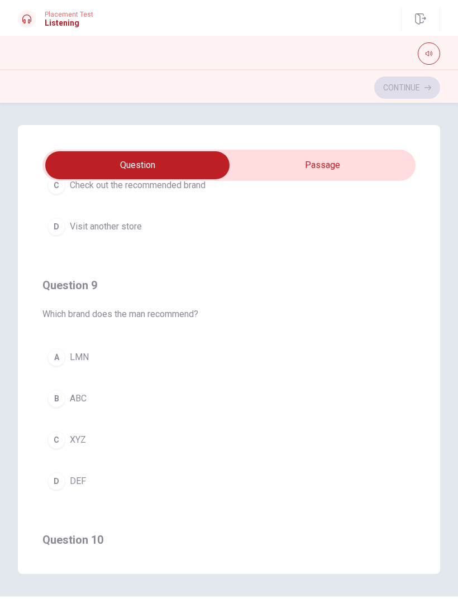
scroll to position [687, 0]
click at [50, 447] on button "C XYZ" at bounding box center [228, 439] width 373 height 28
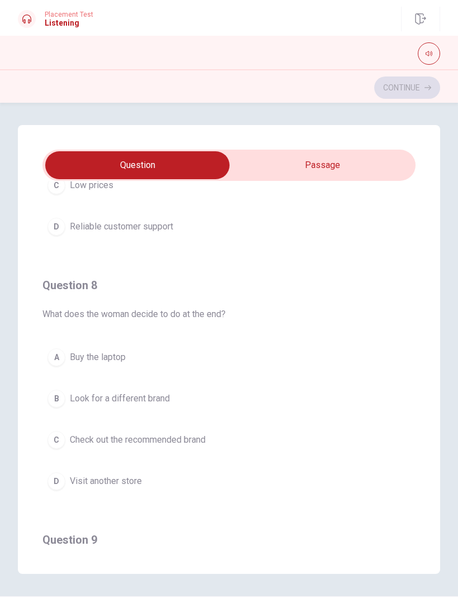
scroll to position [431, 0]
click at [62, 443] on div "C" at bounding box center [56, 441] width 18 height 18
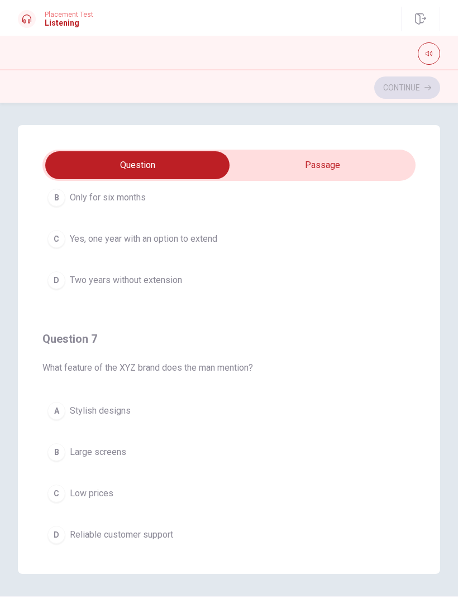
scroll to position [122, 0]
click at [64, 539] on div "D" at bounding box center [56, 537] width 18 height 18
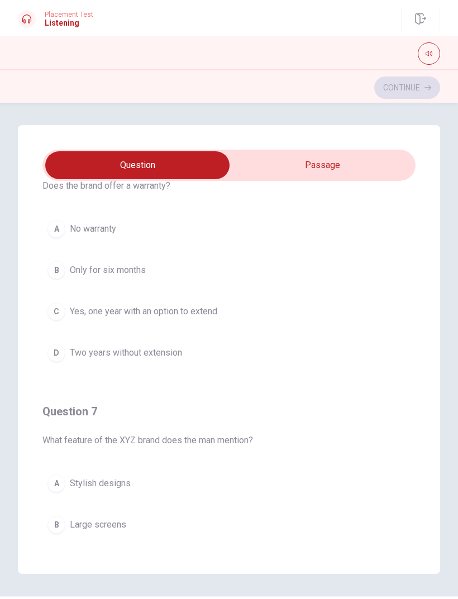
scroll to position [49, 0]
click at [53, 310] on div "C" at bounding box center [56, 313] width 18 height 18
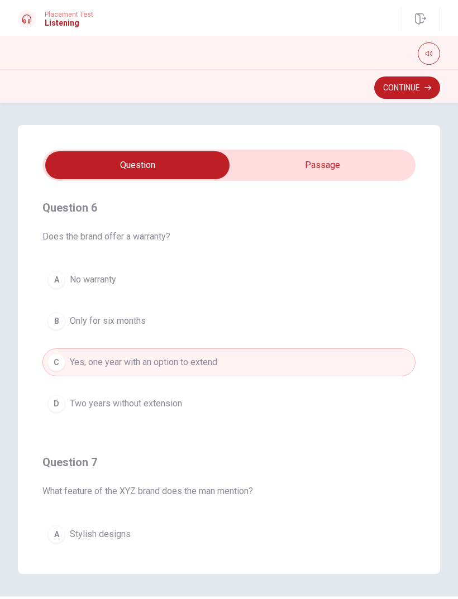
scroll to position [0, 0]
click at [409, 90] on button "Continue" at bounding box center [407, 87] width 66 height 22
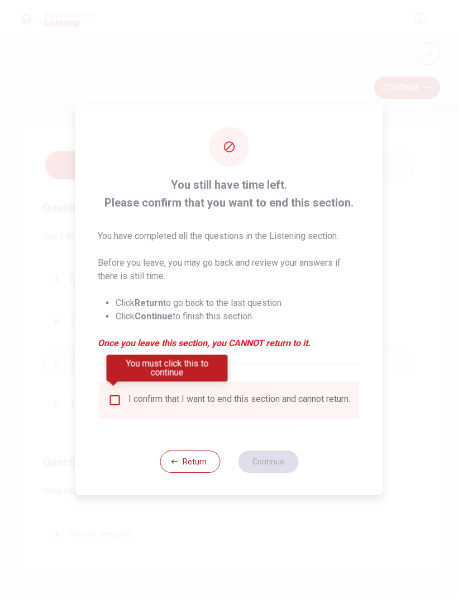
click at [117, 401] on input "You must click this to continue" at bounding box center [114, 400] width 13 height 13
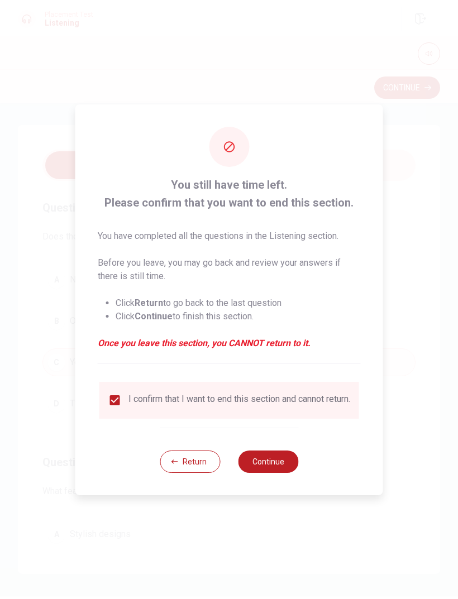
click at [276, 462] on button "Continue" at bounding box center [268, 462] width 60 height 22
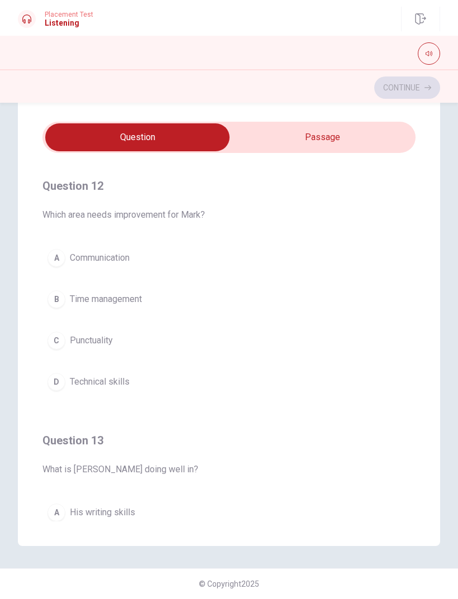
scroll to position [246, 0]
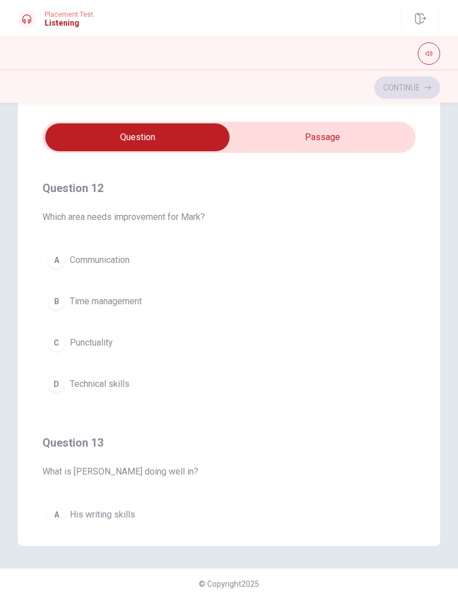
click at [58, 306] on div "B" at bounding box center [56, 302] width 18 height 18
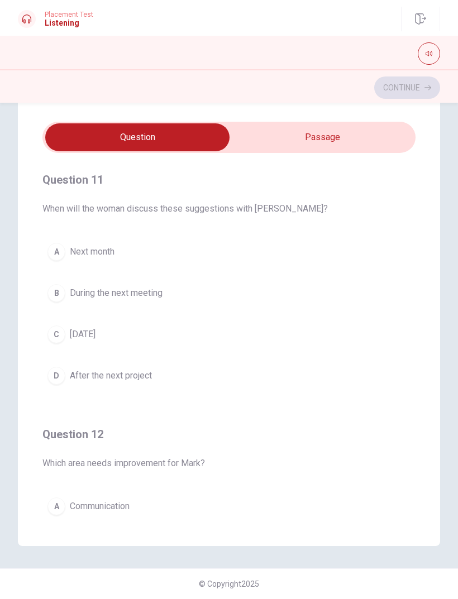
scroll to position [0, 0]
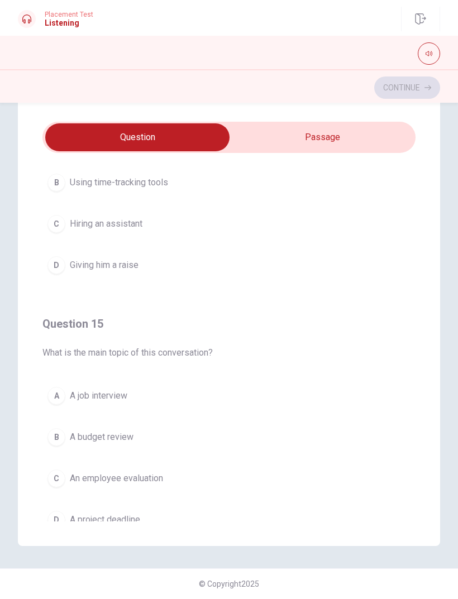
click at [56, 394] on div "A" at bounding box center [56, 396] width 18 height 18
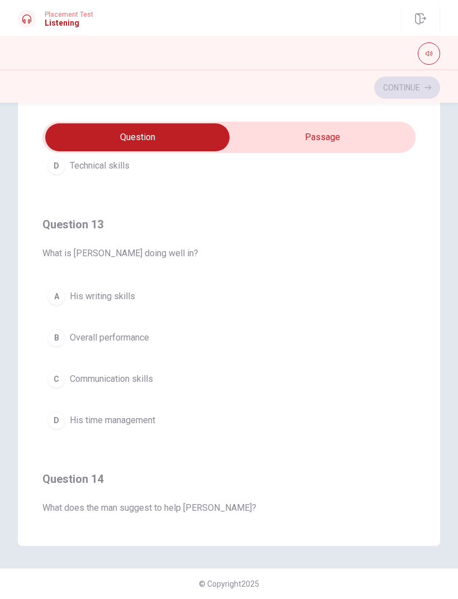
scroll to position [463, 0]
click at [66, 343] on button "B Overall performance" at bounding box center [228, 339] width 373 height 28
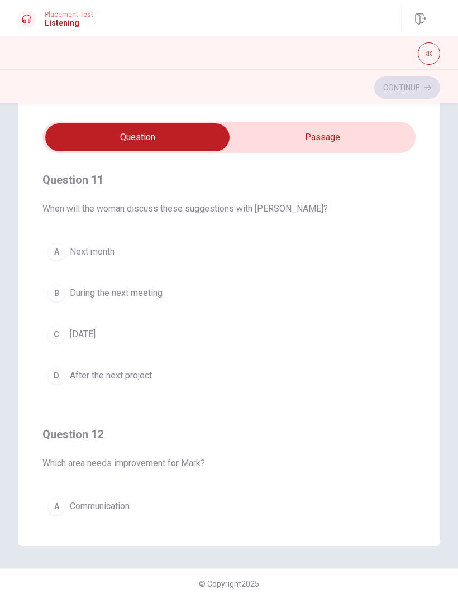
scroll to position [0, 0]
click at [64, 379] on div "D" at bounding box center [56, 376] width 18 height 18
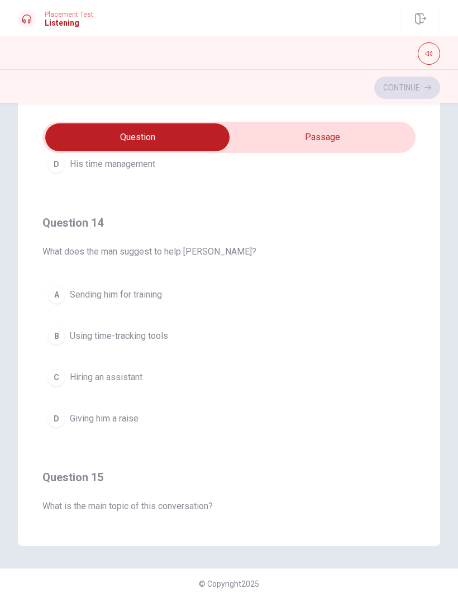
scroll to position [728, 0]
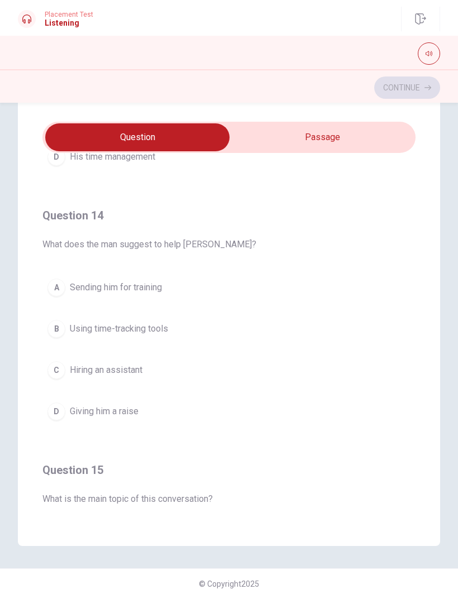
click at [66, 321] on button "B Using time-tracking tools" at bounding box center [228, 329] width 373 height 28
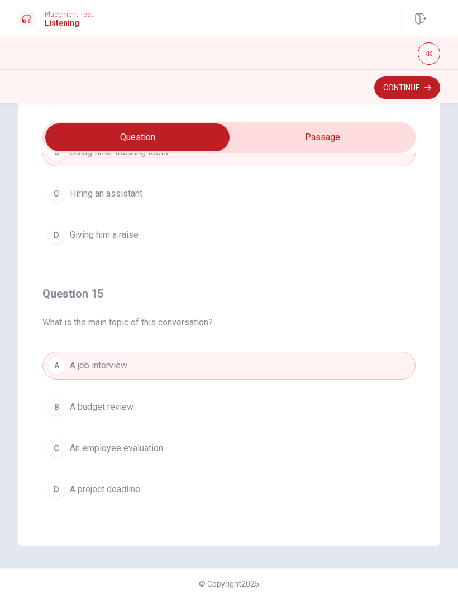
scroll to position [904, 0]
click at [419, 93] on button "Continue" at bounding box center [407, 87] width 66 height 22
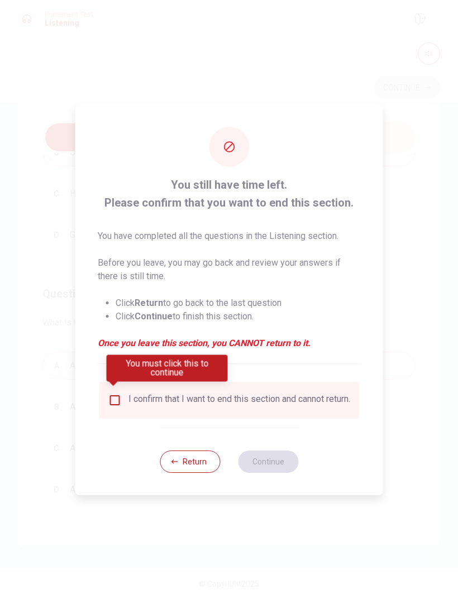
click at [106, 413] on div "I confirm that I want to end this section and cannot return." at bounding box center [229, 400] width 260 height 37
click at [106, 382] on div "I confirm that I want to end this section and cannot return." at bounding box center [229, 400] width 260 height 37
click at [99, 401] on div "I confirm that I want to end this section and cannot return." at bounding box center [229, 400] width 260 height 37
click at [113, 394] on input "You must click this to continue" at bounding box center [114, 400] width 13 height 13
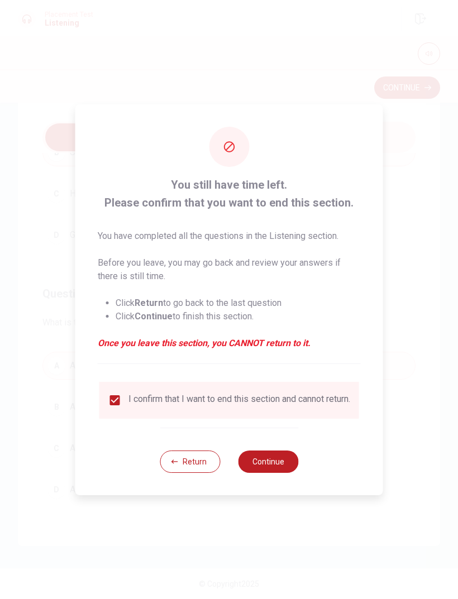
click at [280, 465] on button "Continue" at bounding box center [268, 462] width 60 height 22
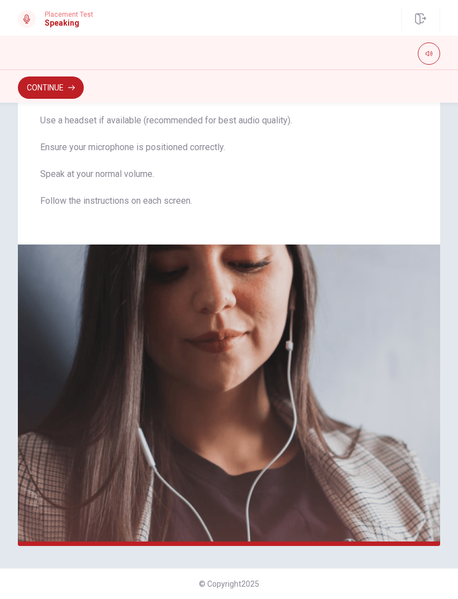
scroll to position [66, 0]
click at [54, 94] on button "Continue" at bounding box center [51, 87] width 66 height 22
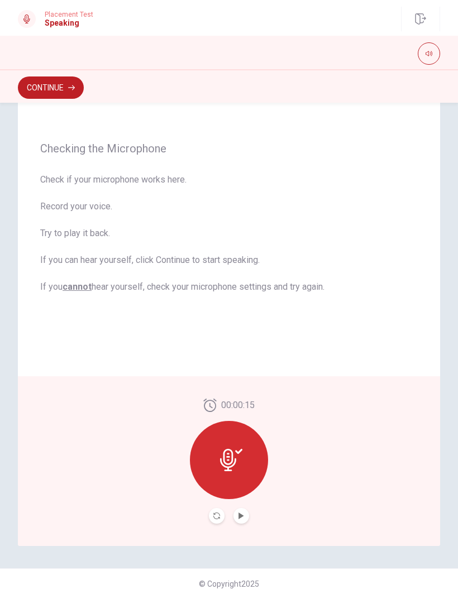
click at [243, 512] on button "Play Audio" at bounding box center [241, 516] width 16 height 16
click at [246, 515] on button "Pause Audio" at bounding box center [241, 516] width 16 height 16
click at [242, 533] on div "00:00:15" at bounding box center [229, 461] width 422 height 170
click at [242, 532] on div "00:00:15" at bounding box center [229, 461] width 422 height 170
click at [245, 512] on button "Play Audio" at bounding box center [241, 516] width 16 height 16
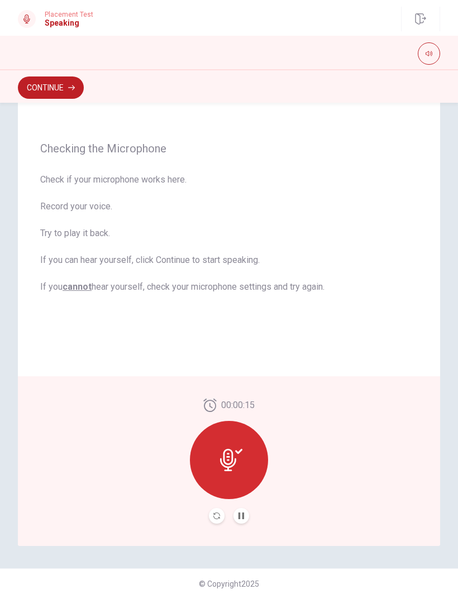
click at [41, 87] on button "Continue" at bounding box center [51, 87] width 66 height 22
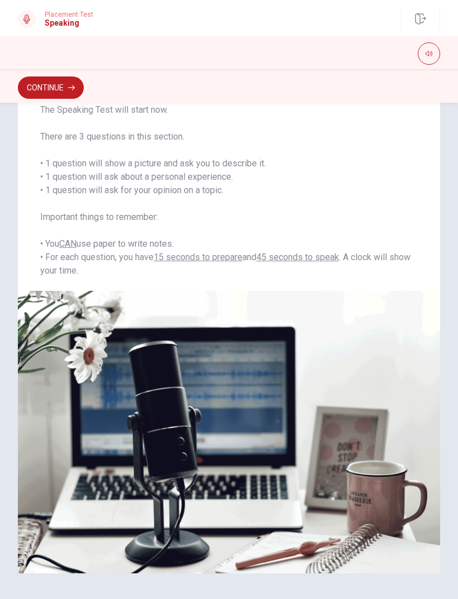
scroll to position [68, 0]
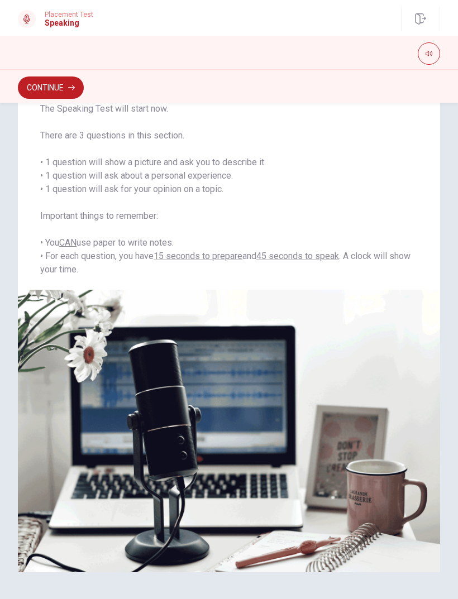
click at [37, 98] on button "Continue" at bounding box center [51, 87] width 66 height 22
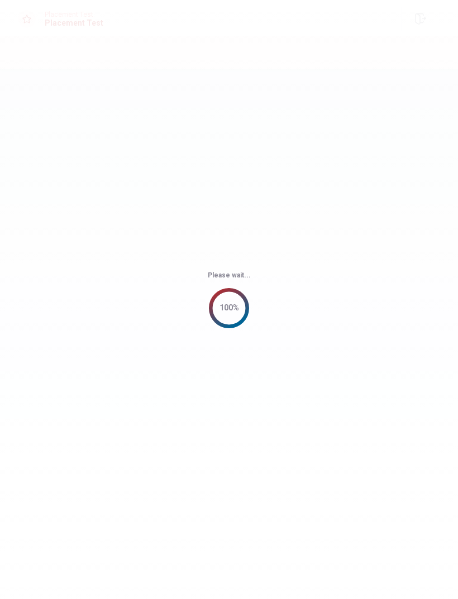
scroll to position [0, 0]
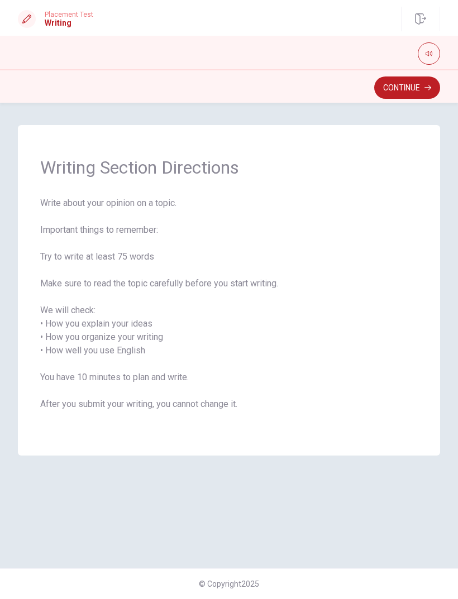
click at [411, 95] on button "Continue" at bounding box center [407, 87] width 66 height 22
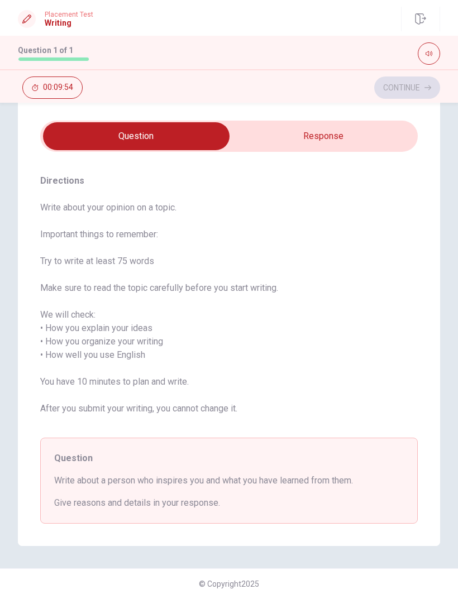
scroll to position [27, 0]
click at [375, 131] on input "checkbox" at bounding box center [136, 136] width 566 height 28
checkbox input "true"
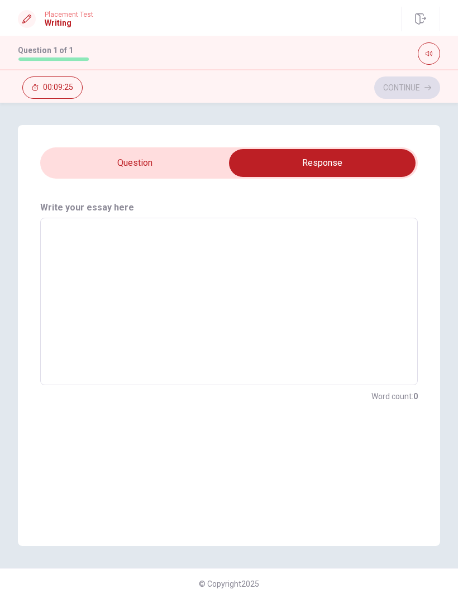
click at [332, 238] on textarea at bounding box center [229, 301] width 362 height 149
type textarea "M"
type textarea "x"
type textarea "My"
type textarea "x"
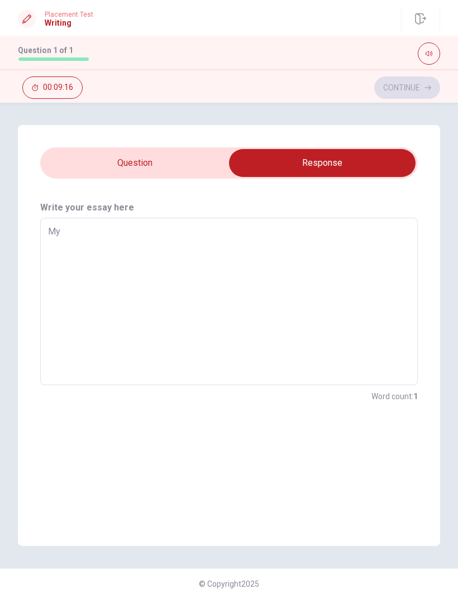
type textarea "My"
type textarea "x"
type textarea "My d"
type textarea "x"
type textarea "My da"
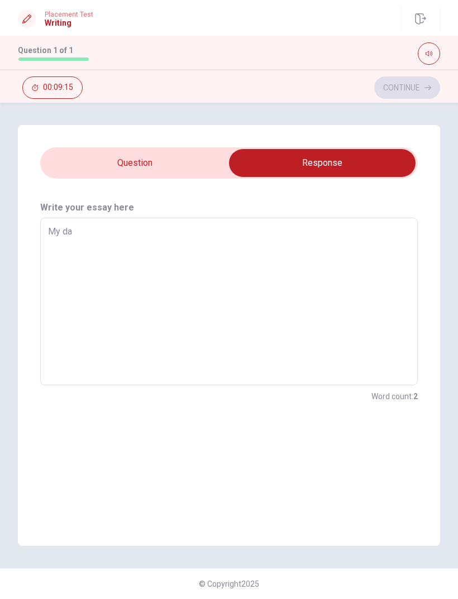
type textarea "x"
type textarea "My dad"
type textarea "x"
type textarea "My dad"
type textarea "x"
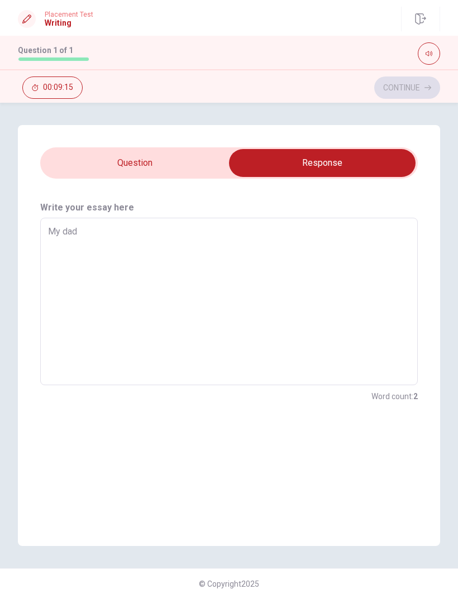
type textarea "My dad i"
type textarea "x"
type textarea "My dad is"
type textarea "x"
type textarea "My dad isc"
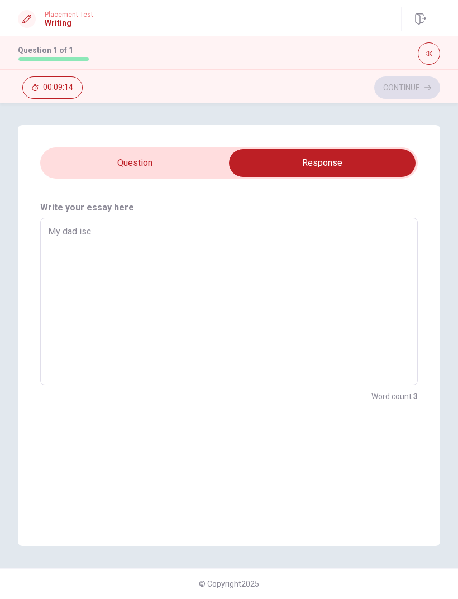
type textarea "x"
type textarea "My dad iscm"
type textarea "x"
type textarea "My dad iscmy"
type textarea "x"
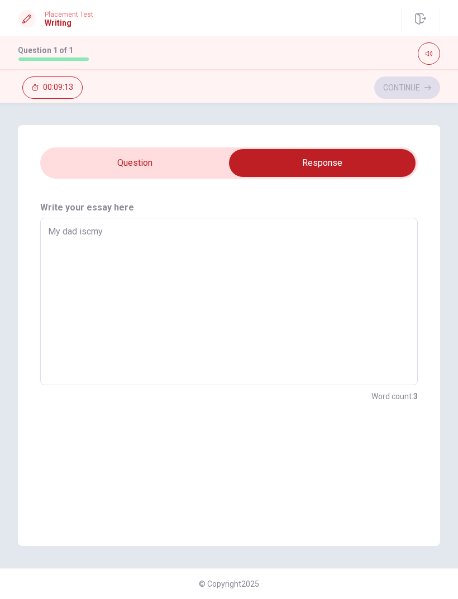
type textarea "My dad iscm"
type textarea "x"
type textarea "My dad isc"
type textarea "x"
type textarea "My dad is"
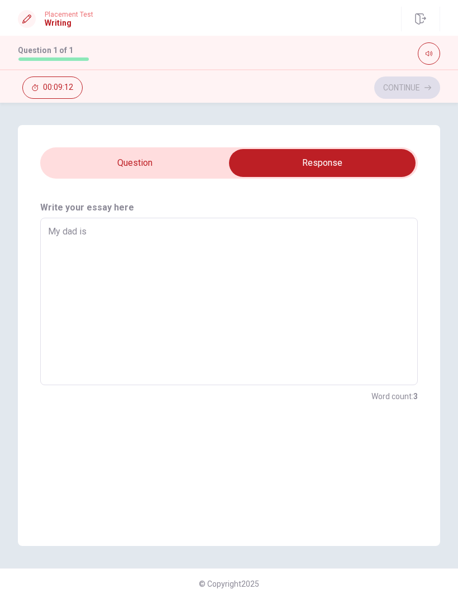
type textarea "x"
type textarea "My dad is"
type textarea "x"
type textarea "My dad is m"
type textarea "x"
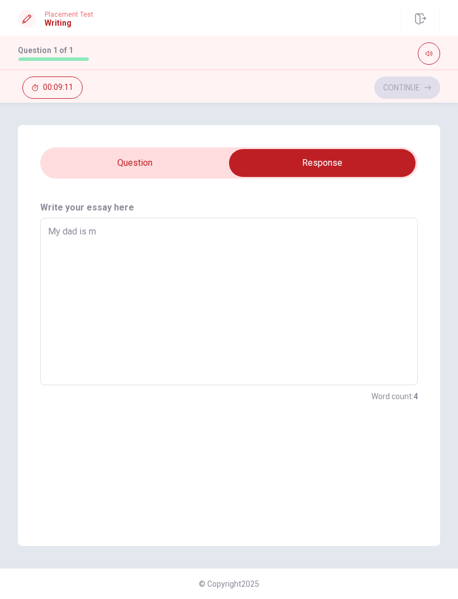
type textarea "My dad is my"
type textarea "x"
type textarea "My dad is my"
type textarea "x"
type textarea "My dad is my i"
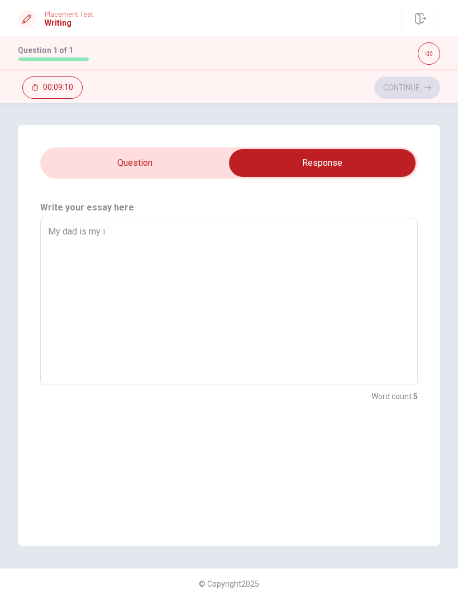
type textarea "x"
type textarea "My dad is my in"
type textarea "x"
type textarea "My dad is my ins"
type textarea "x"
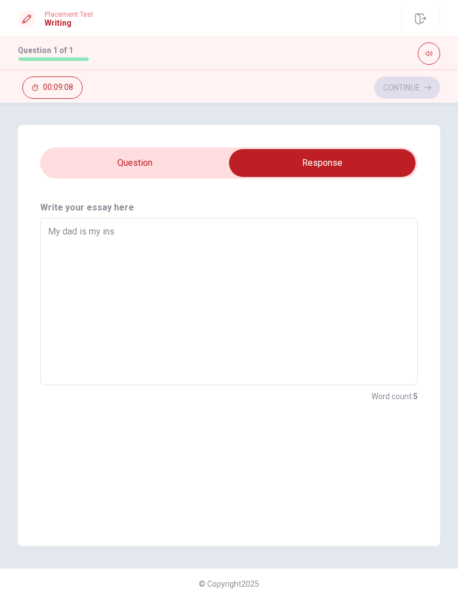
type textarea "My dad is my insp"
type textarea "x"
type textarea "My dad is my inspe"
type textarea "x"
type textarea "My dad is my insper"
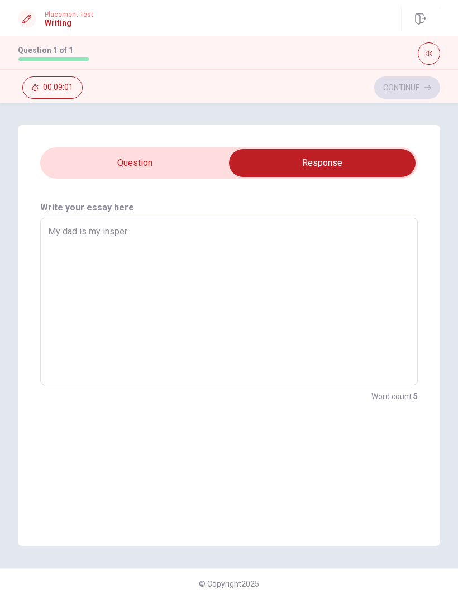
type textarea "x"
type textarea "My dad is my inspe"
type textarea "x"
type textarea "My dad is my insp"
type textarea "x"
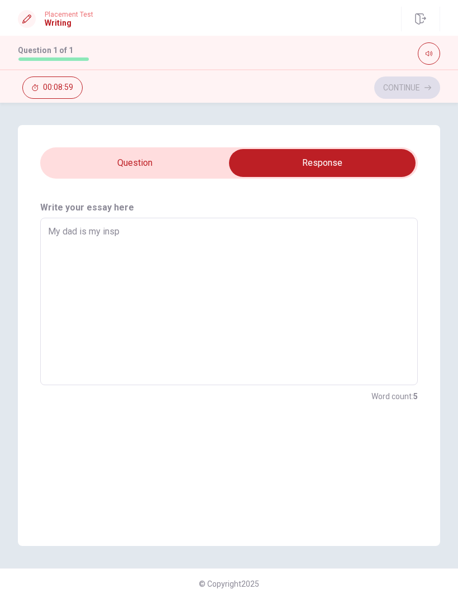
type textarea "My dad is my ins"
type textarea "x"
type textarea "My dad is my insp"
type textarea "x"
type textarea "My dad is my inspi"
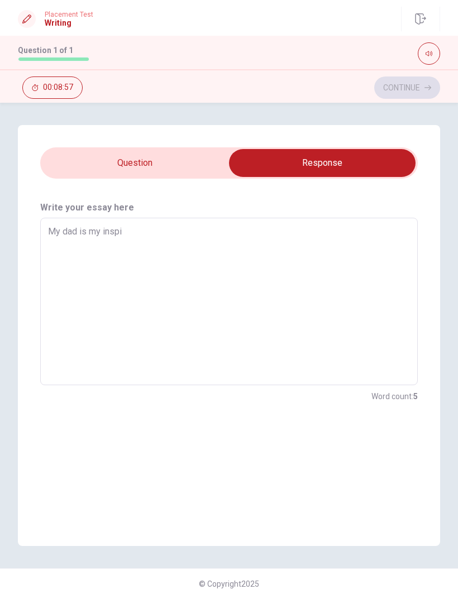
type textarea "x"
type textarea "My dad is my inspir"
type textarea "x"
type textarea "My dad is my inspira"
type textarea "x"
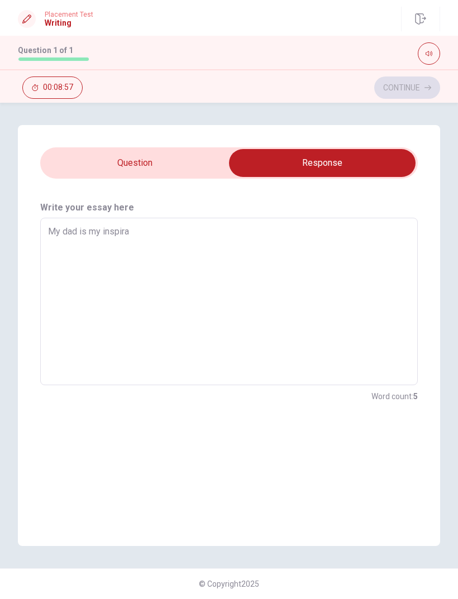
type textarea "My dad is my inspirat"
type textarea "x"
type textarea "My dad is my inspirati"
type textarea "x"
type textarea "My dad is my inspiratio"
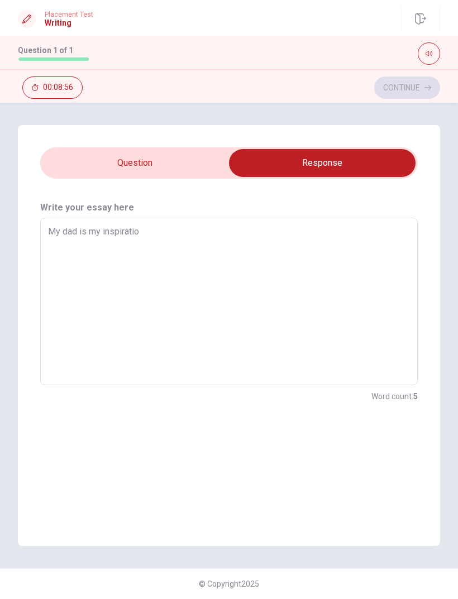
type textarea "x"
type textarea "My dad is my inspiration"
type textarea "x"
type textarea "My dad is my inspirationc"
type textarea "x"
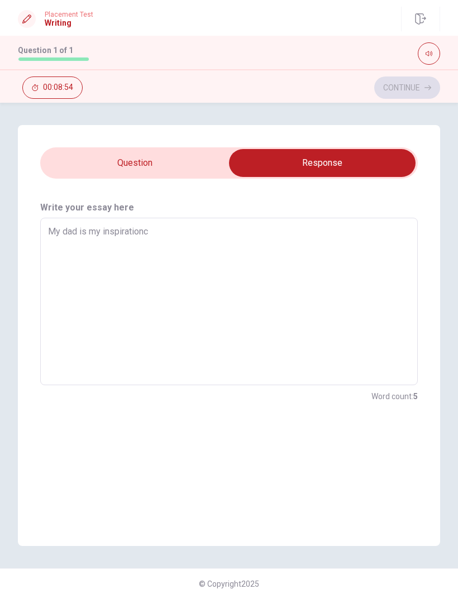
type textarea "My dad is my inspiration"
type textarea "x"
type textarea "My dad is my inspiration,"
type textarea "x"
type textarea "My dad is my inspiration,"
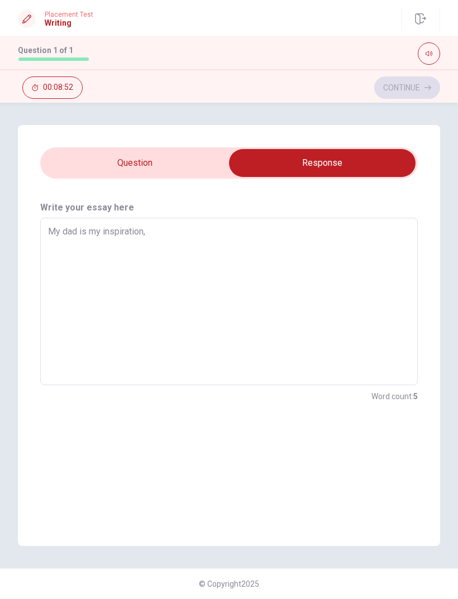
type textarea "x"
type textarea "My dad is my inspiration, b"
type textarea "x"
type textarea "My dad is my inspiration, be"
type textarea "x"
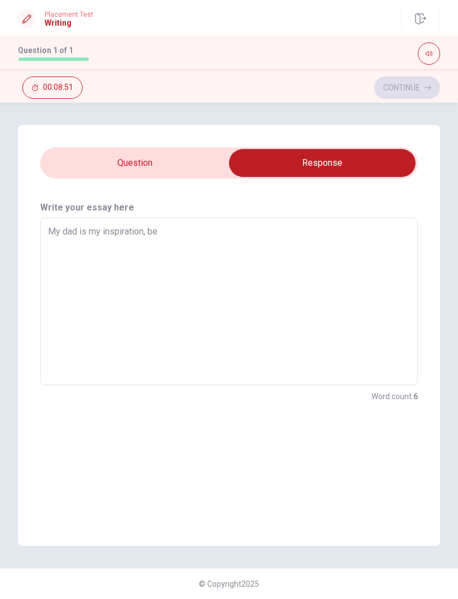
type textarea "My dad is my inspiration, bec"
type textarea "x"
type textarea "My dad is my inspiration, beca"
type textarea "x"
type textarea "My dad is my inspiration, becau"
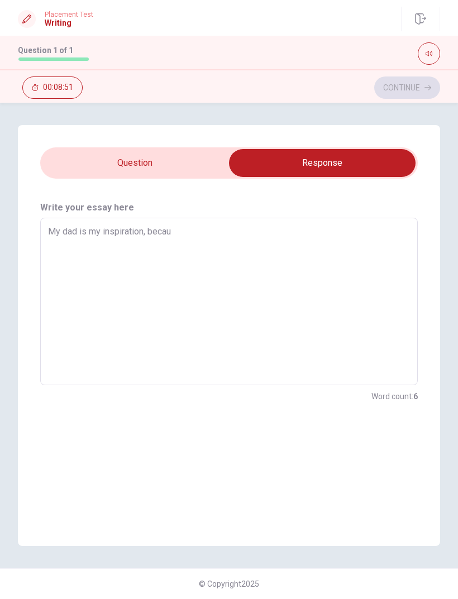
type textarea "x"
type textarea "My dad is my inspiration, becaus"
type textarea "x"
type textarea "My dad is my inspiration, because"
type textarea "x"
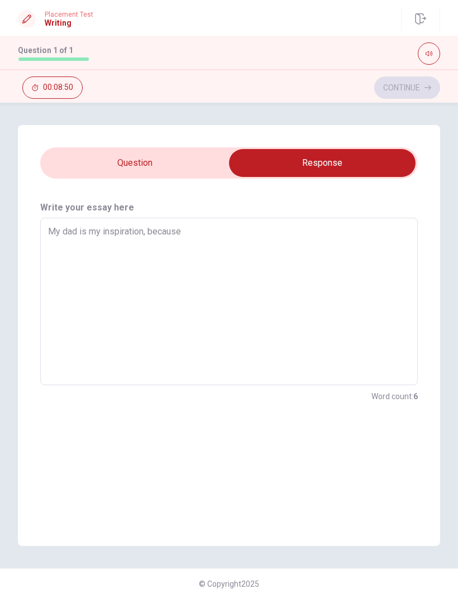
type textarea "My dad is my inspiration, because"
type textarea "x"
type textarea "My dad is my inspiration, because h"
type textarea "x"
type textarea "My dad is my inspiration, because he"
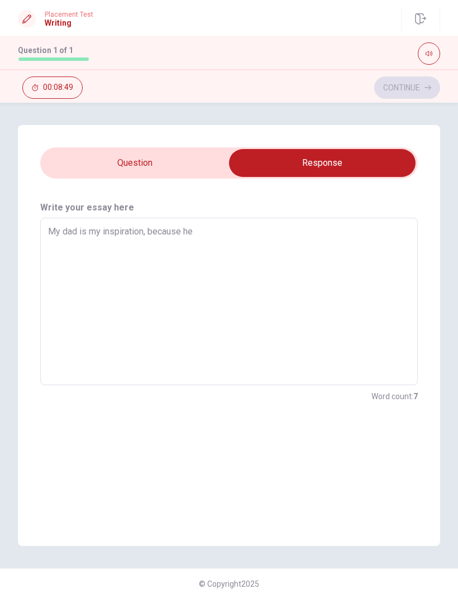
type textarea "x"
type textarea "My dad is my inspiration, because he"
type textarea "x"
type textarea "My dad is my inspiration, because he w"
type textarea "x"
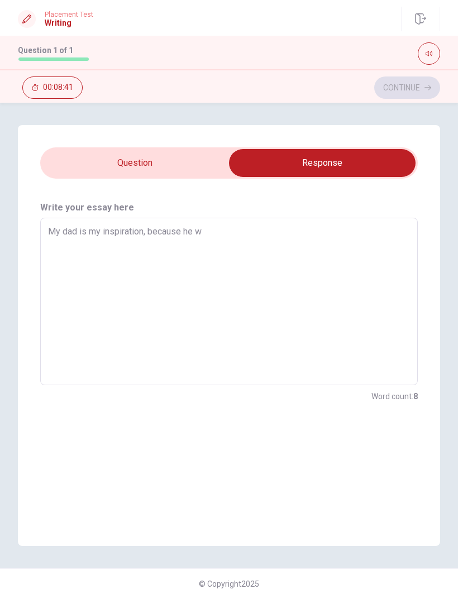
type textarea "My dad is my inspiration, because he wo"
type textarea "x"
type textarea "My dad is my inspiration, because he wor"
type textarea "x"
type textarea "My dad is my inspiration, because he work"
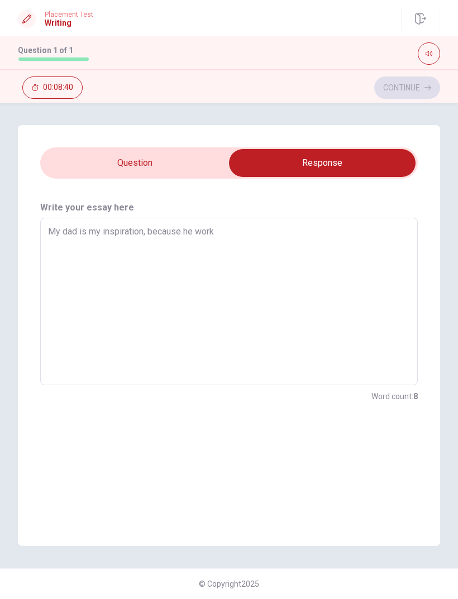
type textarea "x"
type textarea "My dad is my inspiration, because he work"
type textarea "x"
type textarea "My dad is my inspiration, because he work m"
type textarea "x"
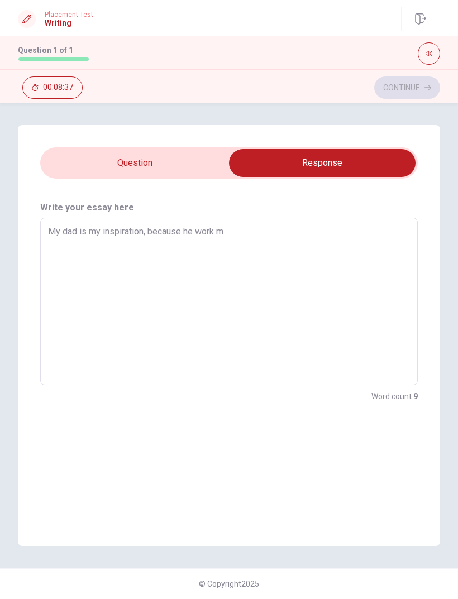
type textarea "My dad is my inspiration, because he work mu"
type textarea "x"
type textarea "My dad is my inspiration, because he work muv"
type textarea "x"
type textarea "My dad is my inspiration, because he work muvh"
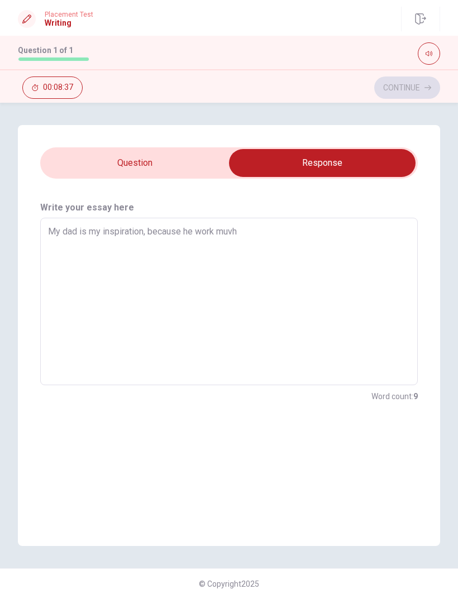
type textarea "x"
type textarea "My dad is my inspiration, because he work muvh"
type textarea "x"
type textarea "My dad is my inspiration, because he work muvh"
type textarea "x"
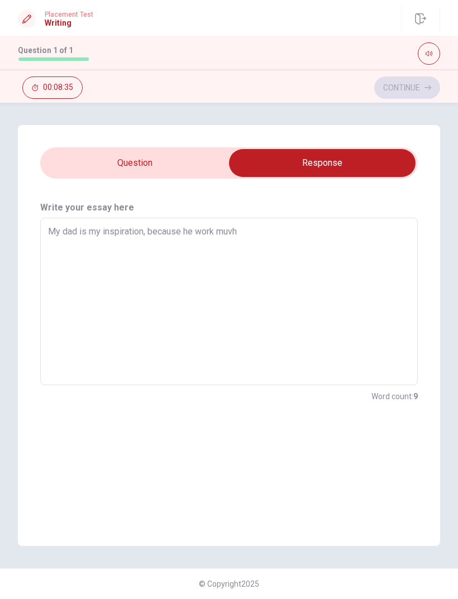
type textarea "My dad is my inspiration, because he work muv"
type textarea "x"
type textarea "My dad is my inspiration, because he work mu"
type textarea "x"
type textarea "My dad is my inspiration, because he work muc"
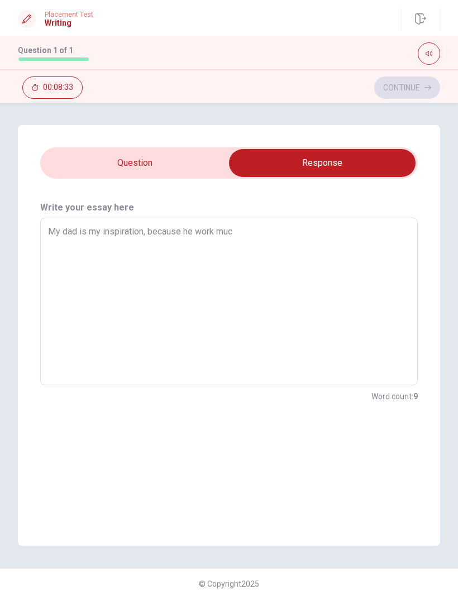
type textarea "x"
type textarea "My dad is my inspiration, because he work much"
type textarea "x"
type textarea "My dad is my inspiration, because he work much"
type textarea "x"
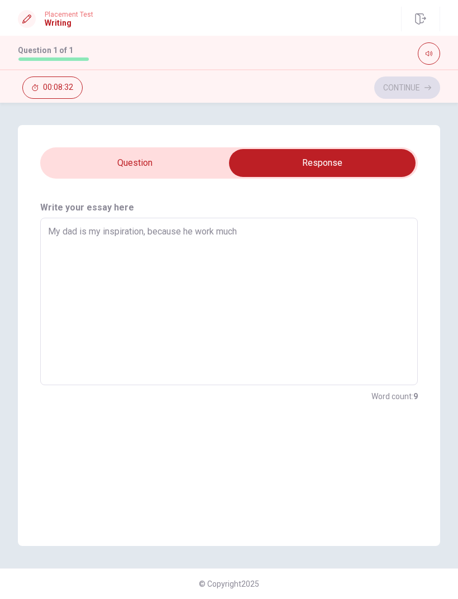
type textarea "My dad is my inspiration, because he work much w"
type textarea "x"
type textarea "My dad is my inspiration, because he work much wv"
type textarea "x"
type textarea "My dad is my inspiration, because he work much wvw"
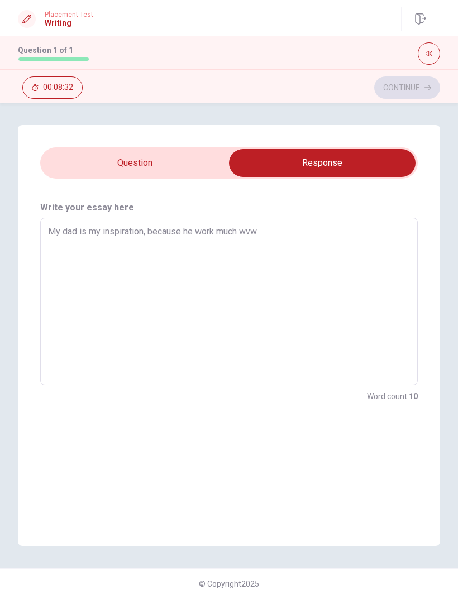
type textarea "x"
type textarea "My dad is my inspiration, because he work much wv"
type textarea "x"
type textarea "My dad is my inspiration, because he work much w"
type textarea "x"
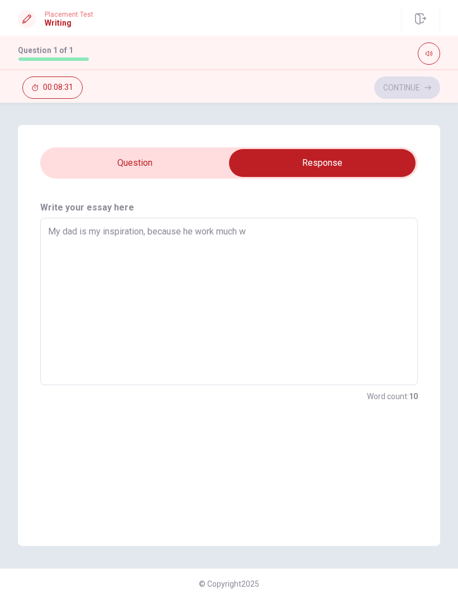
type textarea "My dad is my inspiration, because he work much"
type textarea "x"
type textarea "My dad is my inspiration, because he work much e"
type textarea "x"
type textarea "My dad is my inspiration, because he work much ev"
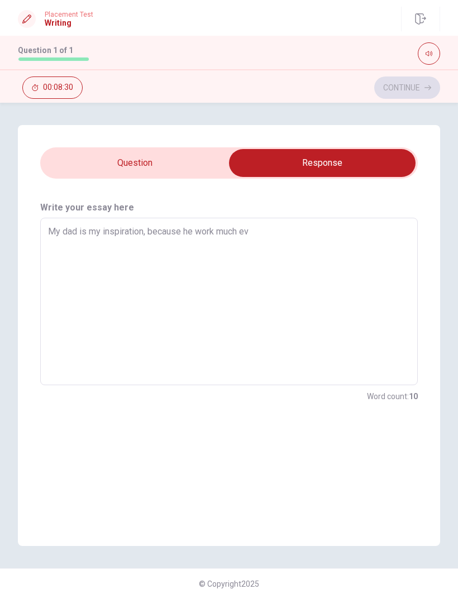
type textarea "x"
type textarea "My dad is my inspiration, because he work much eve"
type textarea "x"
type textarea "My dad is my inspiration, because he work much ever"
type textarea "x"
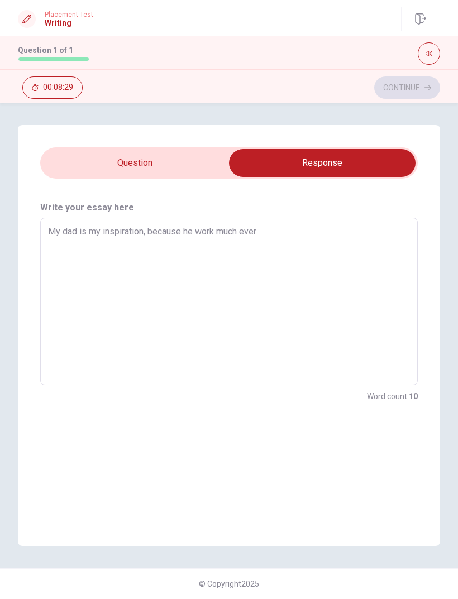
type textarea "My dad is my inspiration, because he work much every"
type textarea "x"
type textarea "My dad is my inspiration, because he work much every"
type textarea "x"
type textarea "My dad is my inspiration, because he work much every d"
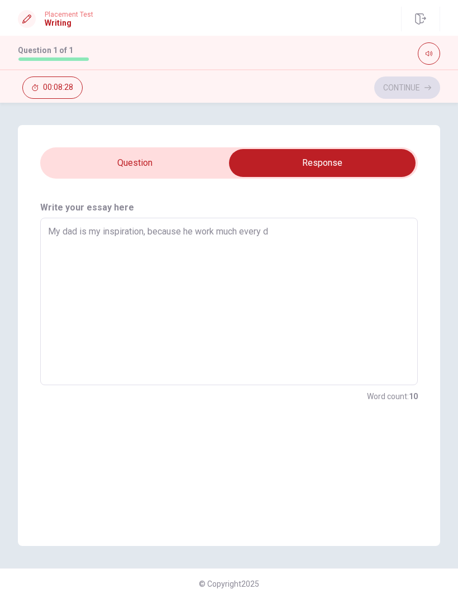
type textarea "x"
type textarea "My dad is my inspiration, because he work much every da"
type textarea "x"
type textarea "My dad is my inspiration, because he work much every day"
type textarea "x"
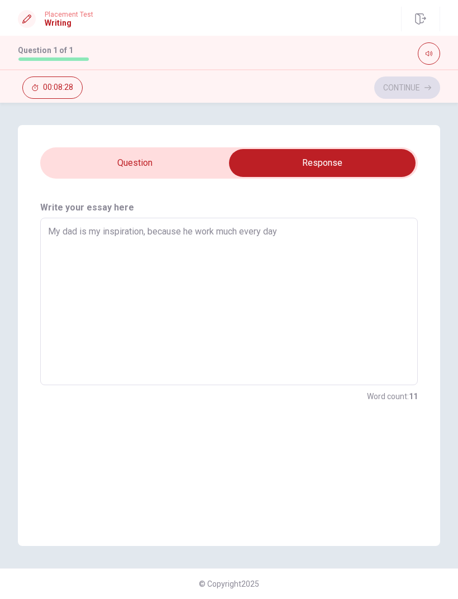
type textarea "My dad is my inspiration, because he work much every days"
type textarea "x"
type textarea "My dad is my inspiration, because he work much every days"
type textarea "x"
type textarea "My dad is my inspiration, because he work much every days a"
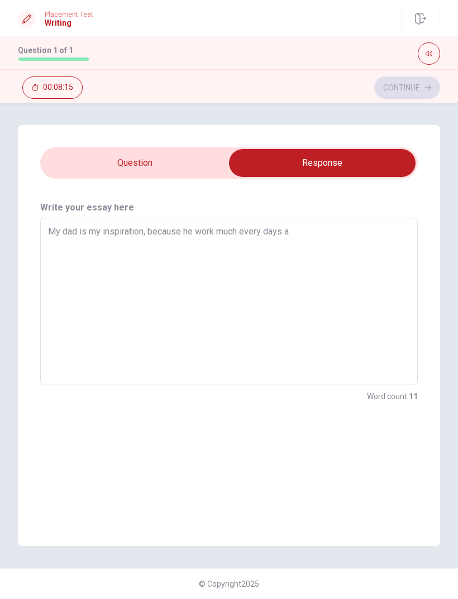
type textarea "x"
type textarea "My dad is my inspiration, because he work much every days an"
type textarea "x"
type textarea "My dad is my inspiration, because he work much every days and"
type textarea "x"
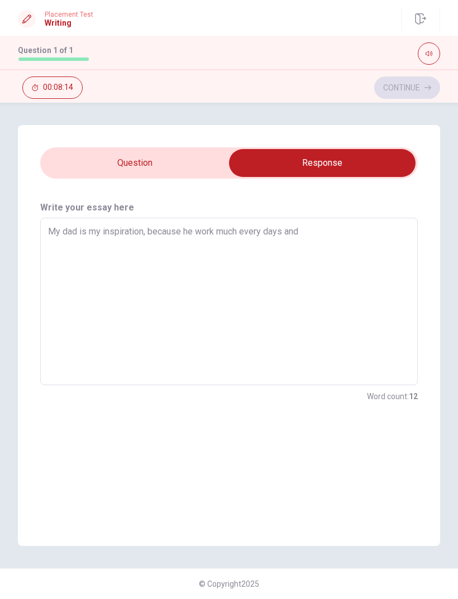
type textarea "My dad is my inspiration, because he work much every days and"
type textarea "x"
type textarea "My dad is my inspiration, because he work much every days and h"
type textarea "x"
type textarea "My dad is my inspiration, because he work much every days and he"
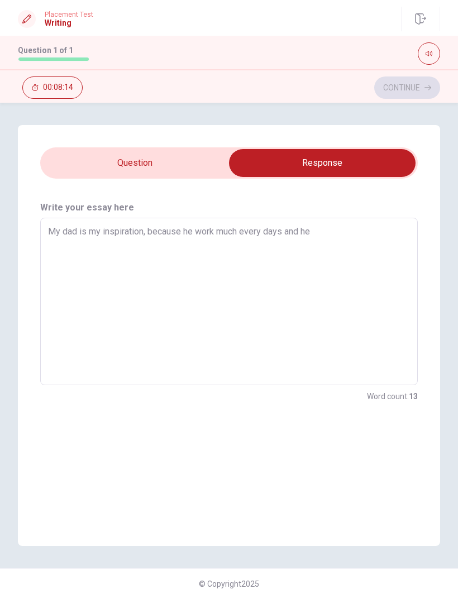
type textarea "x"
type textarea "My dad is my inspiration, because he work much every days and he"
type textarea "x"
type textarea "My dad is my inspiration, because he work much every days and he l"
type textarea "x"
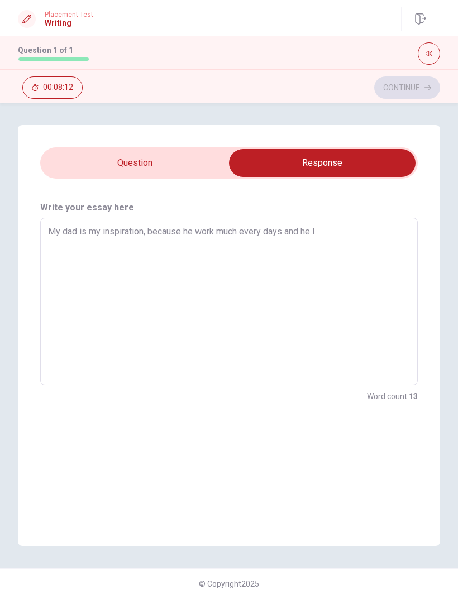
type textarea "My dad is my inspiration, because he work much every days and he lo"
type textarea "x"
type textarea "My dad is my inspiration, because he work much every days and he lok"
type textarea "x"
type textarea "My dad is my inspiration, because he work much every days and he lokk"
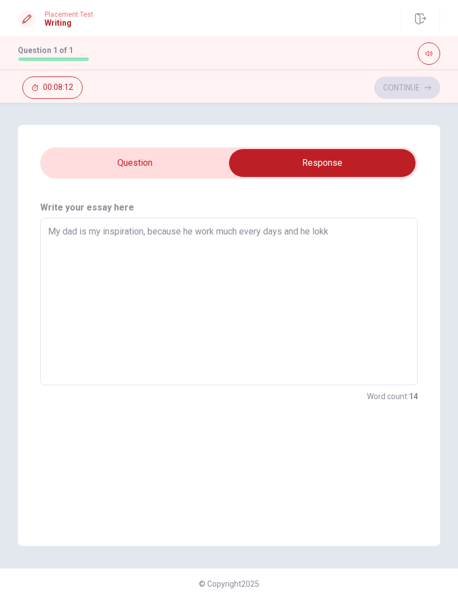
type textarea "x"
type textarea "My dad is my inspiration, because he work much every days and he lokk"
type textarea "x"
type textarea "My dad is my inspiration, because he work much every days and he lokk"
type textarea "x"
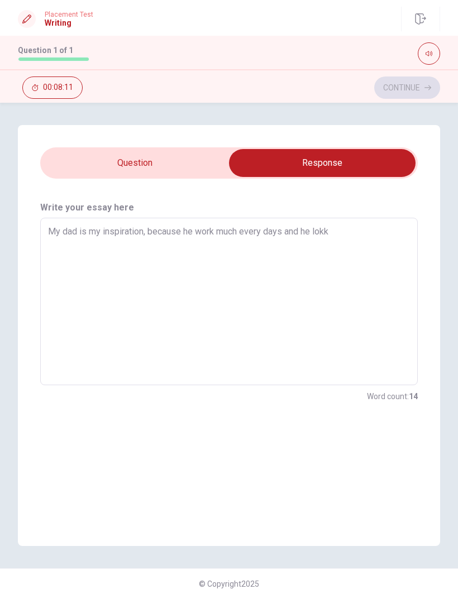
type textarea "My dad is my inspiration, because he work much every days and he lok"
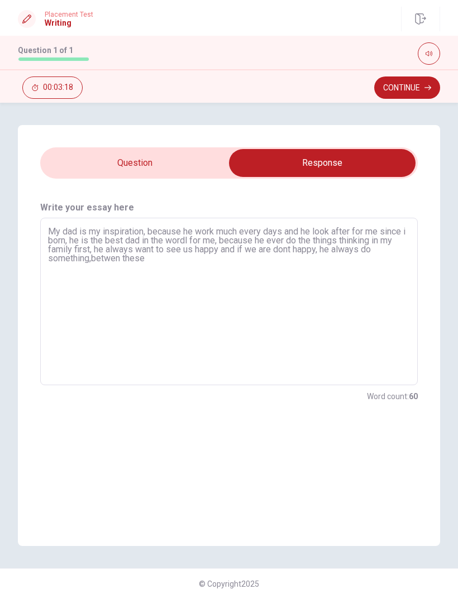
click at [87, 258] on textarea "My dad is my inspiration, because he work much every days and he look after for…" at bounding box center [229, 301] width 362 height 149
click at [90, 253] on textarea "My dad is my inspiration, because he work much every days and he look after for…" at bounding box center [229, 301] width 362 height 149
click at [233, 262] on textarea "My dad is my inspiration, because he work much every days and he look after for…" at bounding box center [229, 301] width 362 height 149
click at [408, 89] on button "Continue" at bounding box center [407, 87] width 66 height 22
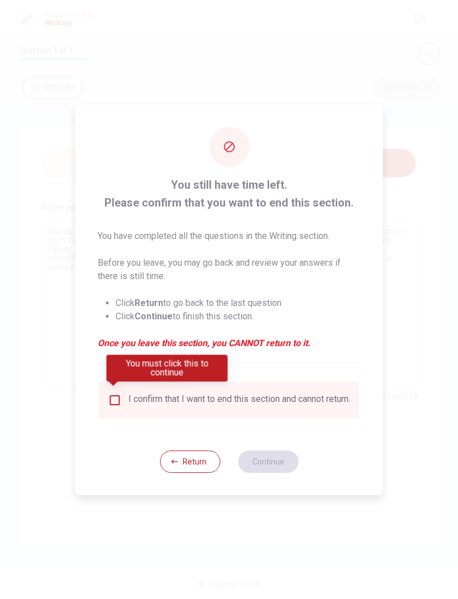
click at [119, 394] on input "You must click this to continue" at bounding box center [114, 400] width 13 height 13
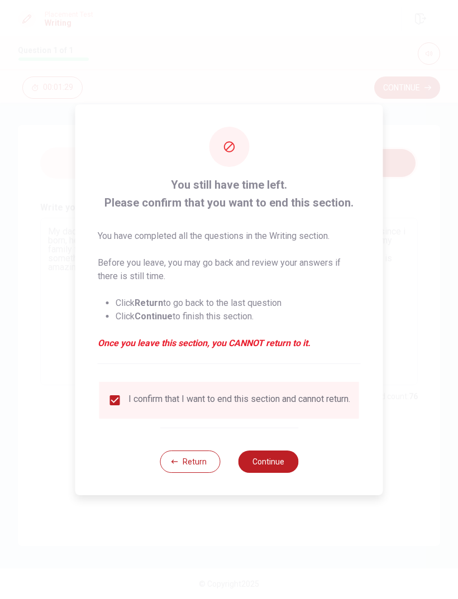
click at [296, 467] on button "Continue" at bounding box center [268, 462] width 60 height 22
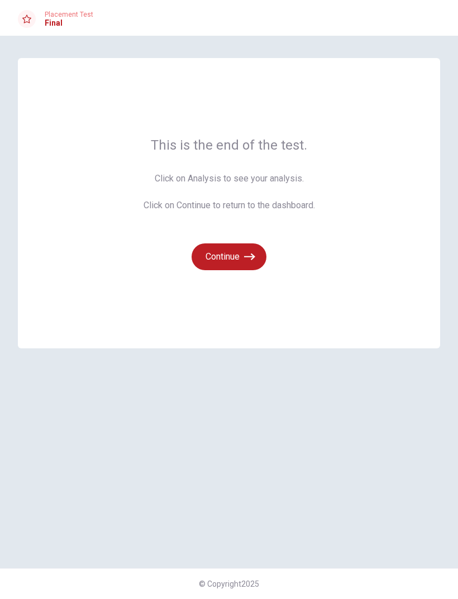
click at [248, 247] on button "Continue" at bounding box center [228, 256] width 75 height 27
